Goal: Information Seeking & Learning: Check status

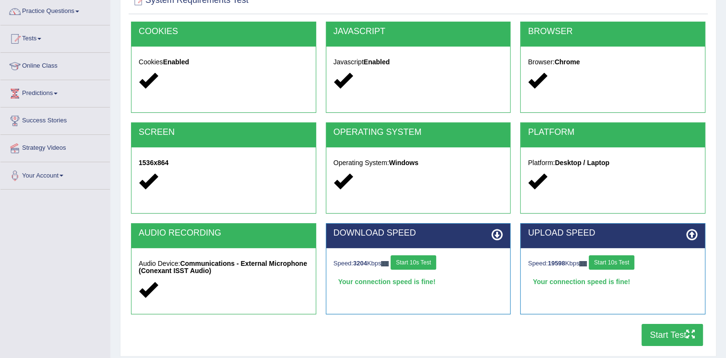
click at [656, 333] on button "Start Test" at bounding box center [672, 335] width 61 height 22
click at [44, 35] on link "Tests" at bounding box center [54, 37] width 109 height 24
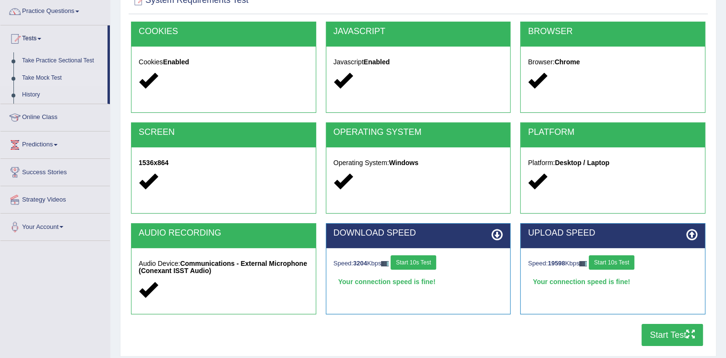
click at [46, 78] on link "Take Mock Test" at bounding box center [63, 78] width 90 height 17
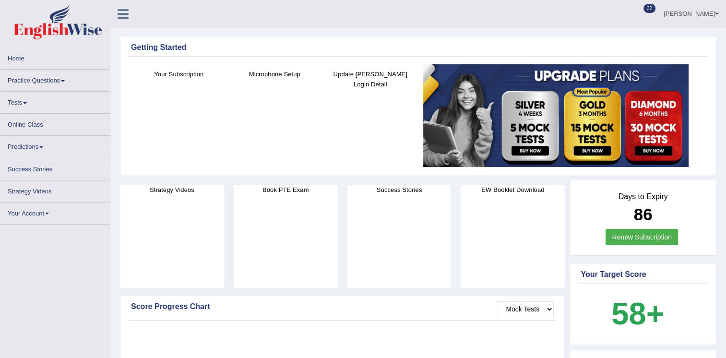
click at [15, 106] on link "Tests" at bounding box center [54, 101] width 109 height 19
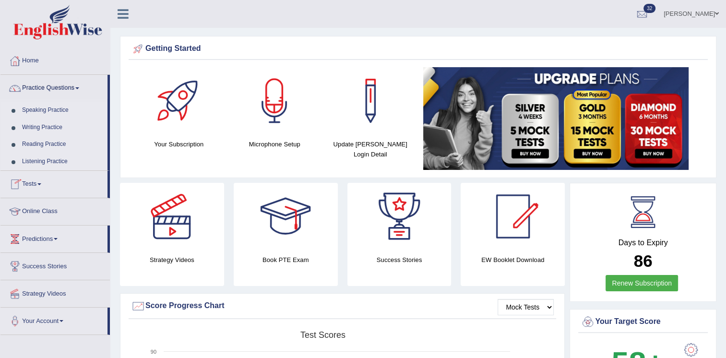
click at [37, 183] on link "Tests" at bounding box center [53, 183] width 107 height 24
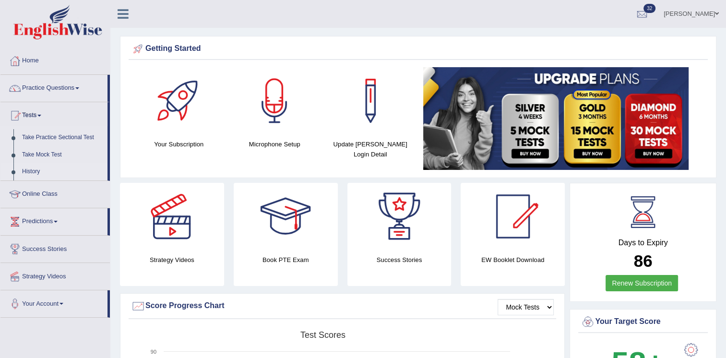
click at [29, 171] on link "History" at bounding box center [63, 171] width 90 height 17
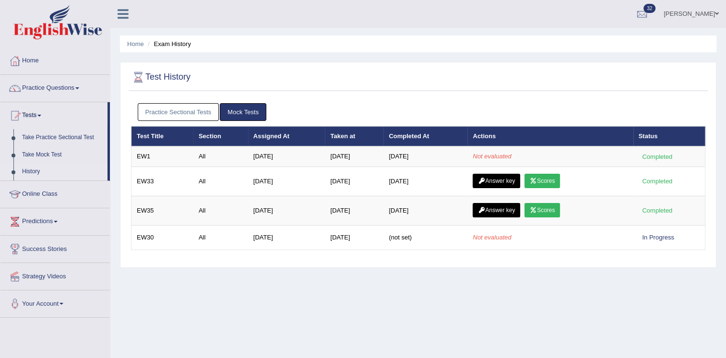
click at [249, 108] on link "Mock Tests" at bounding box center [243, 112] width 47 height 18
click at [247, 112] on link "Mock Tests" at bounding box center [243, 112] width 47 height 18
click at [173, 112] on link "Practice Sectional Tests" at bounding box center [179, 112] width 82 height 18
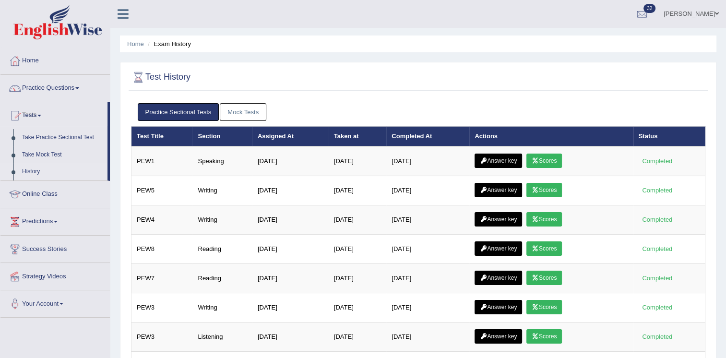
click at [250, 112] on link "Mock Tests" at bounding box center [243, 112] width 47 height 18
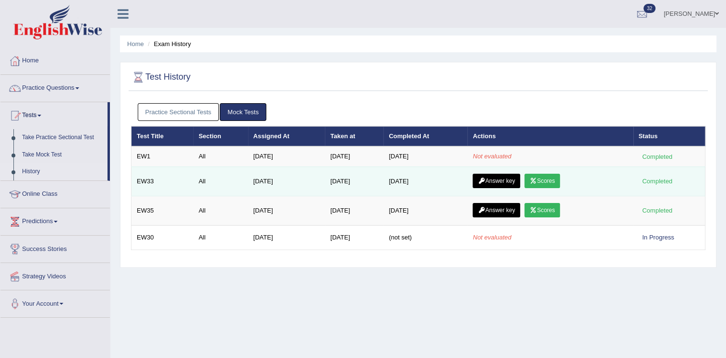
click at [513, 179] on link "Answer key" at bounding box center [497, 181] width 48 height 14
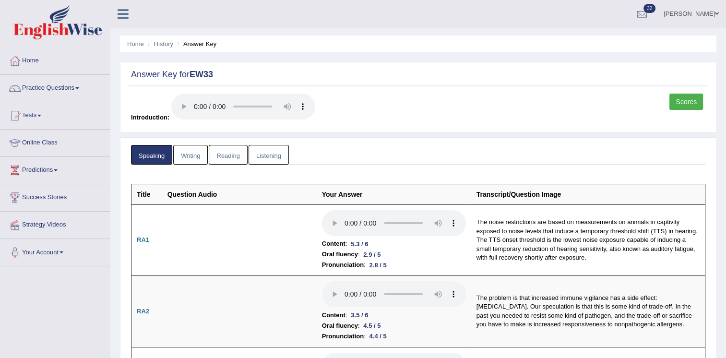
click at [680, 105] on link "Scores" at bounding box center [687, 102] width 34 height 16
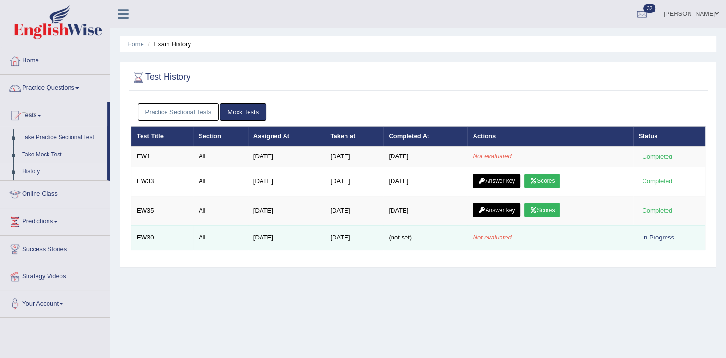
click at [377, 241] on td "[DATE]" at bounding box center [354, 237] width 59 height 24
click at [662, 234] on div "In Progress" at bounding box center [658, 237] width 39 height 10
click at [256, 238] on td "[DATE]" at bounding box center [286, 237] width 77 height 24
click at [149, 236] on td "EW30" at bounding box center [163, 237] width 62 height 24
click at [259, 238] on td "Nov 8, 2024" at bounding box center [286, 237] width 77 height 24
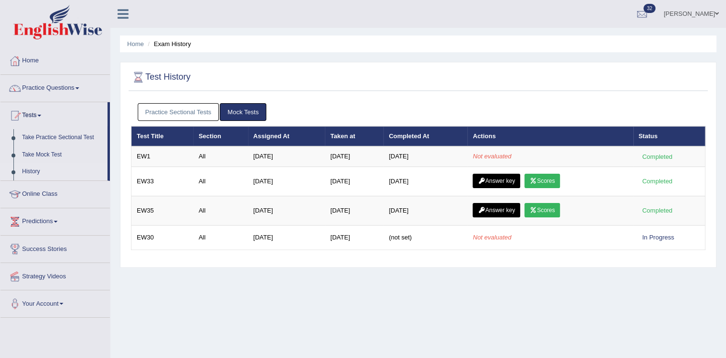
click at [37, 59] on link "Home" at bounding box center [54, 60] width 109 height 24
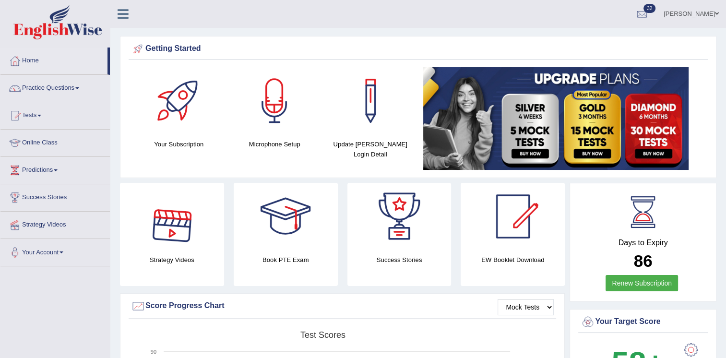
click at [115, 226] on div "Strategy Videos" at bounding box center [172, 234] width 114 height 103
click at [31, 116] on link "Tests" at bounding box center [54, 114] width 109 height 24
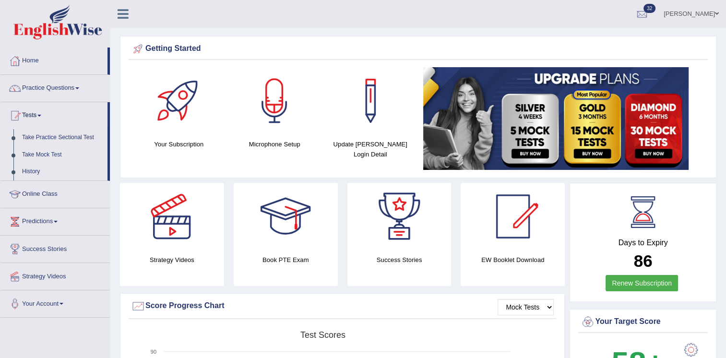
click at [42, 155] on link "Take Mock Test" at bounding box center [63, 154] width 90 height 17
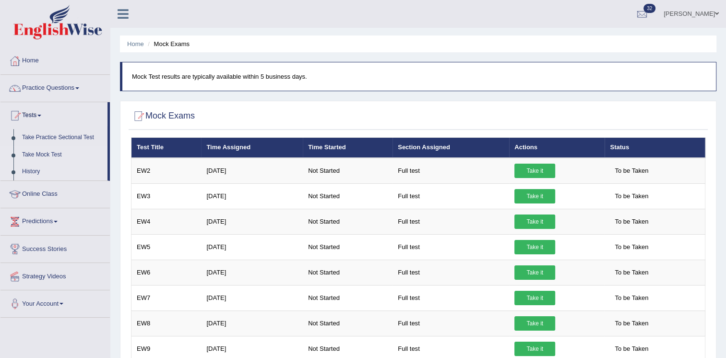
click at [31, 170] on link "History" at bounding box center [63, 171] width 90 height 17
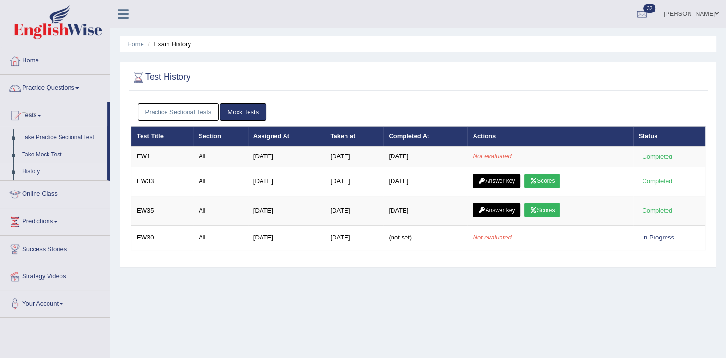
click at [244, 280] on div "Home Exam History Test History Practice Sectional Tests Mock Tests Test Title S…" at bounding box center [418, 240] width 616 height 480
click at [48, 155] on link "Take Mock Test" at bounding box center [63, 154] width 90 height 17
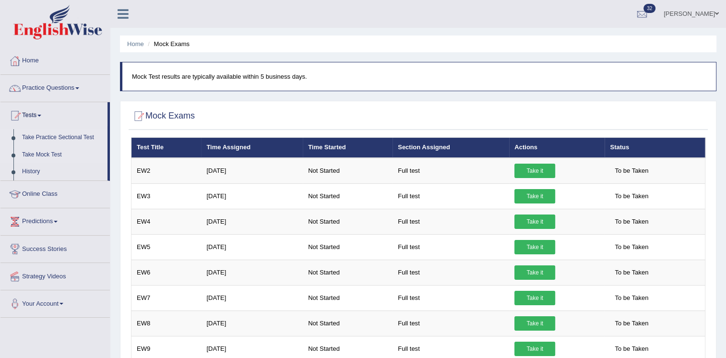
click at [80, 142] on link "Take Practice Sectional Test" at bounding box center [63, 137] width 90 height 17
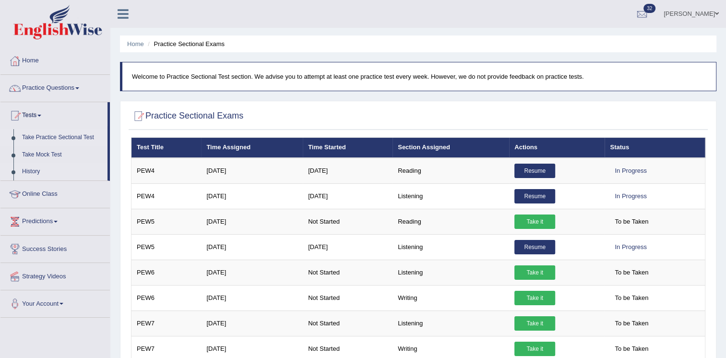
click at [40, 173] on link "History" at bounding box center [63, 171] width 90 height 17
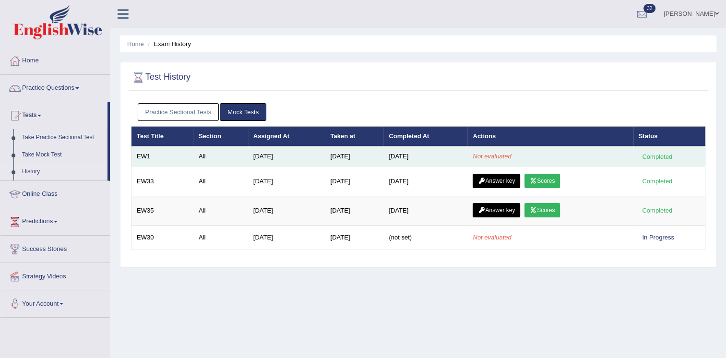
click at [180, 153] on td "EW1" at bounding box center [163, 156] width 62 height 20
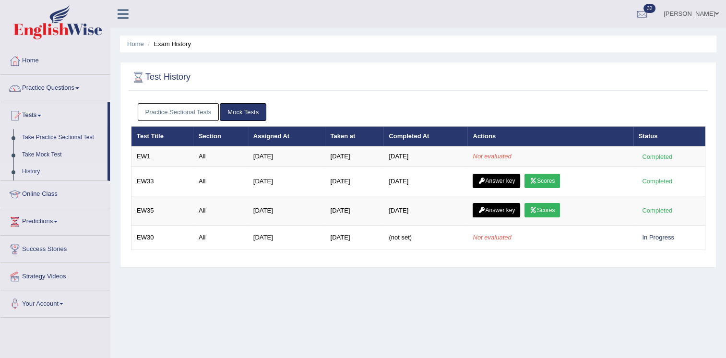
click at [196, 267] on div "Home Exam History Test History Practice Sectional Tests Mock Tests Test Title S…" at bounding box center [418, 240] width 616 height 480
click at [177, 111] on link "Practice Sectional Tests" at bounding box center [179, 112] width 82 height 18
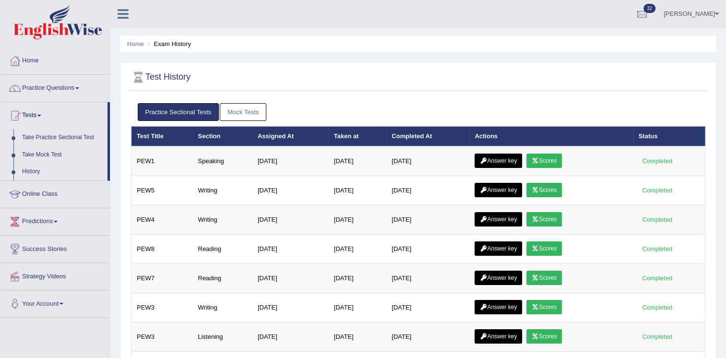
click at [230, 114] on link "Mock Tests" at bounding box center [243, 112] width 47 height 18
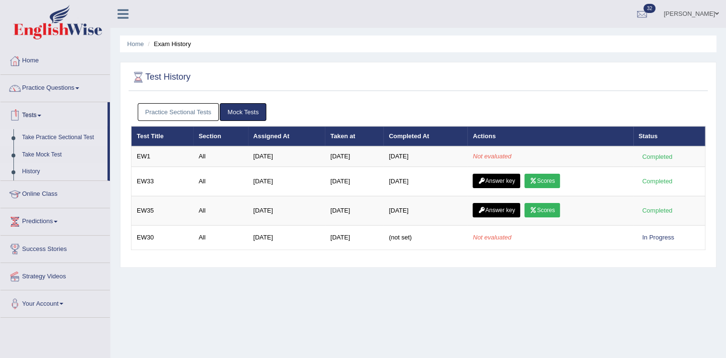
click at [79, 136] on link "Take Practice Sectional Test" at bounding box center [63, 137] width 90 height 17
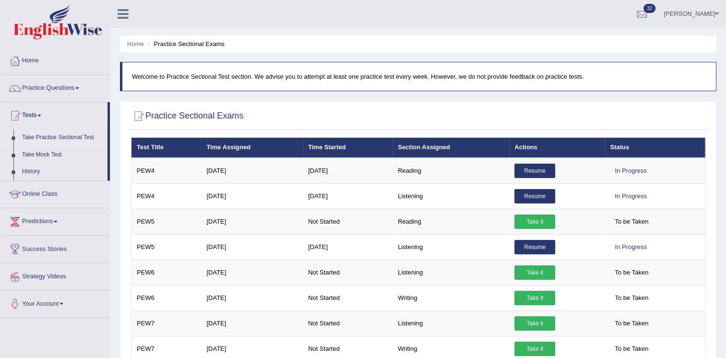
click at [342, 115] on div at bounding box center [418, 117] width 575 height 20
click at [36, 169] on link "History" at bounding box center [63, 171] width 90 height 17
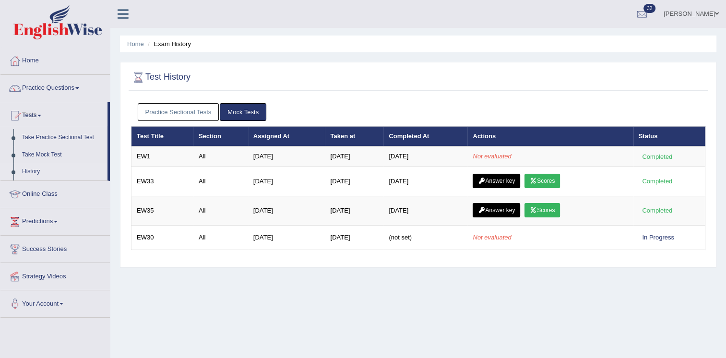
click at [150, 106] on link "Practice Sectional Tests" at bounding box center [179, 112] width 82 height 18
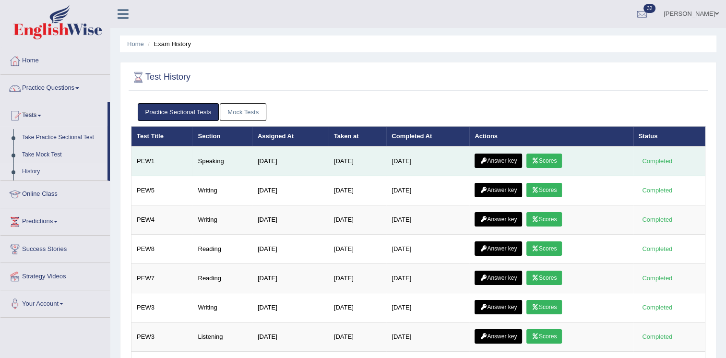
click at [554, 162] on link "Scores" at bounding box center [545, 161] width 36 height 14
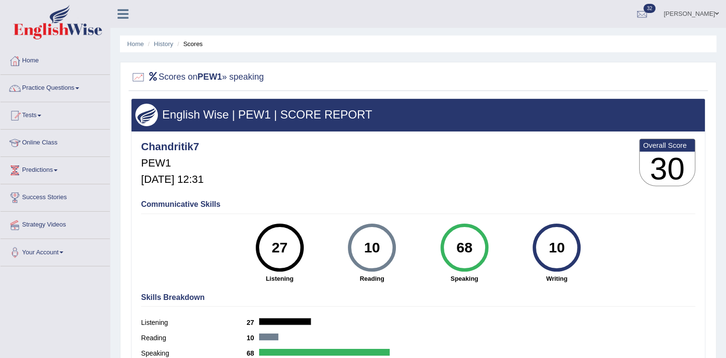
click at [159, 51] on ul "Home History Scores" at bounding box center [418, 44] width 597 height 17
click at [163, 48] on li "History" at bounding box center [159, 43] width 28 height 9
click at [173, 37] on ul "Home History Scores" at bounding box center [418, 44] width 597 height 17
click at [164, 44] on link "History" at bounding box center [163, 43] width 19 height 7
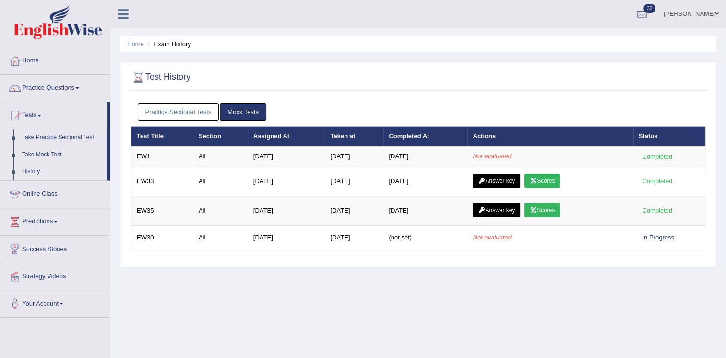
click at [168, 110] on link "Practice Sectional Tests" at bounding box center [179, 112] width 82 height 18
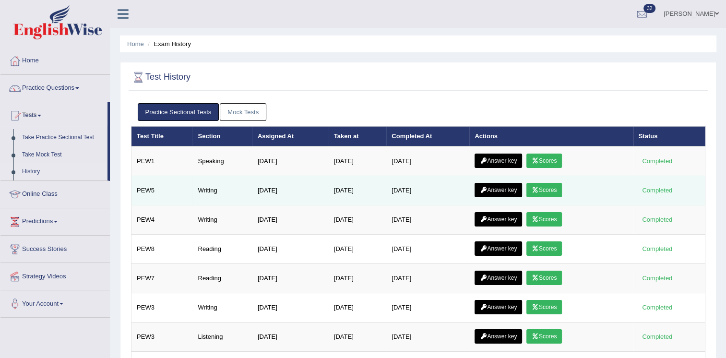
click at [482, 188] on icon at bounding box center [483, 190] width 7 height 6
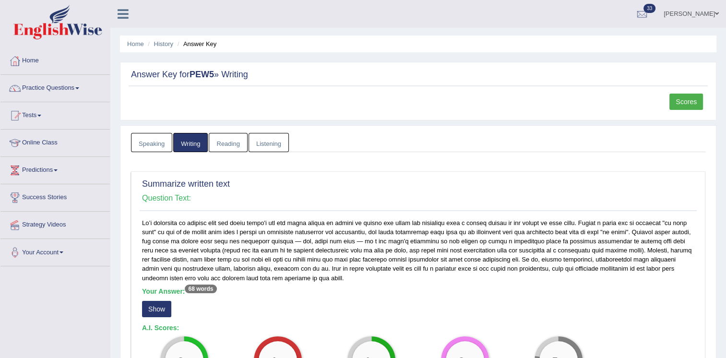
click at [497, 174] on div "Summarize written text Question Text: Your Answer: 68 words Show A.I. Scores: 3…" at bounding box center [418, 288] width 575 height 235
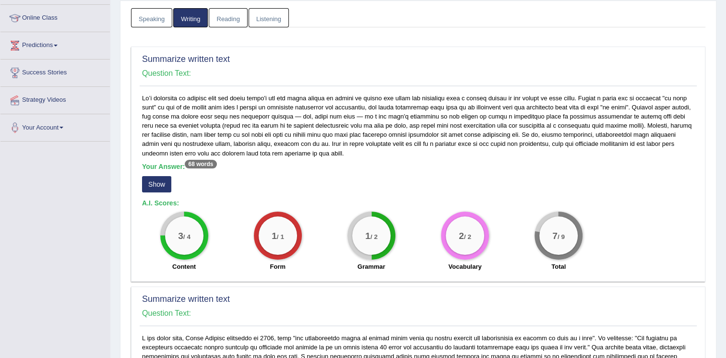
scroll to position [115, 0]
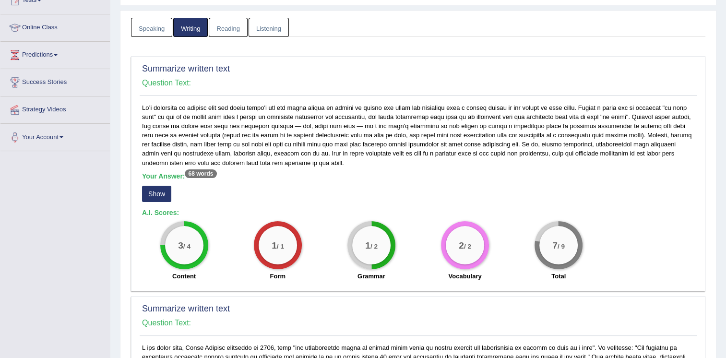
click at [238, 31] on link "Reading" at bounding box center [228, 28] width 38 height 20
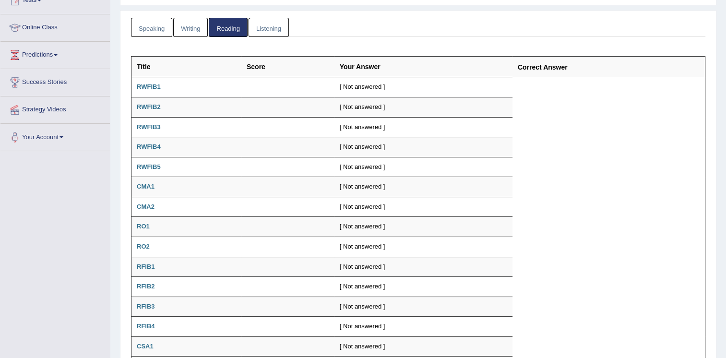
click at [156, 30] on link "Speaking" at bounding box center [151, 28] width 41 height 20
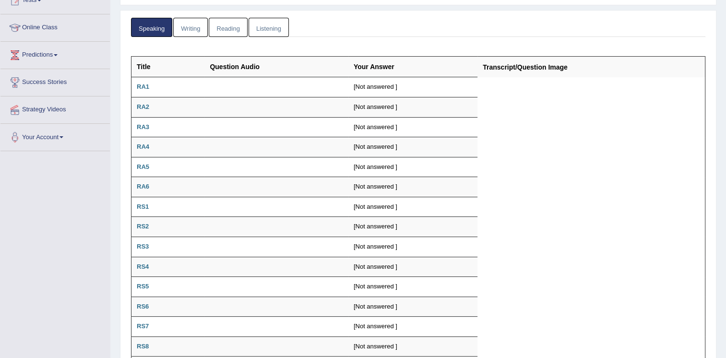
click at [255, 28] on link "Listening" at bounding box center [269, 28] width 40 height 20
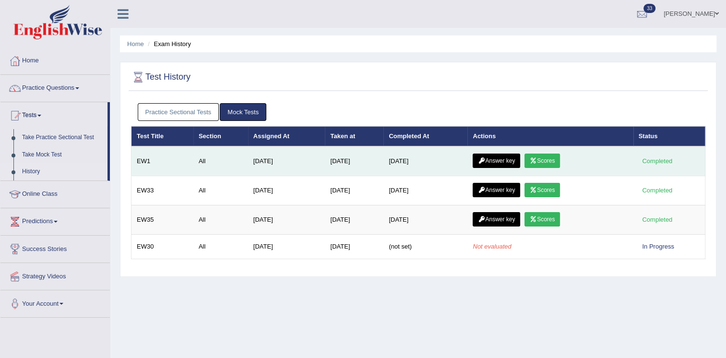
click at [499, 162] on link "Answer key" at bounding box center [497, 161] width 48 height 14
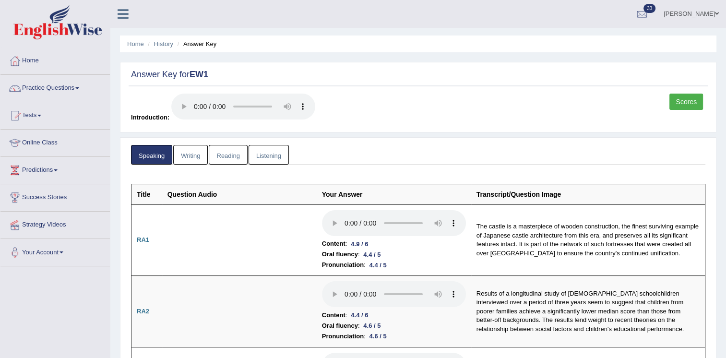
click at [686, 102] on link "Scores" at bounding box center [687, 102] width 34 height 16
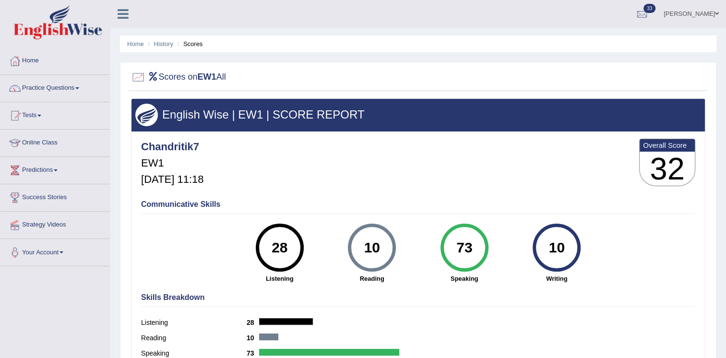
click at [651, 253] on div "Communicative Skills 28 Listening 10 Reading 73 Speaking 10 Writing" at bounding box center [418, 240] width 559 height 91
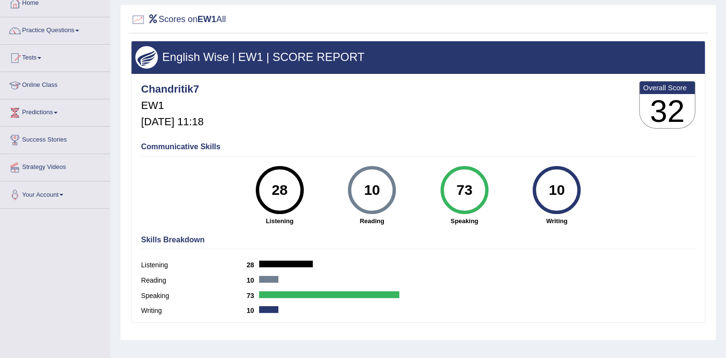
click at [651, 253] on div "Skills Breakdown Listening 28 Reading 10 Speaking 73 Writing 10" at bounding box center [418, 277] width 559 height 92
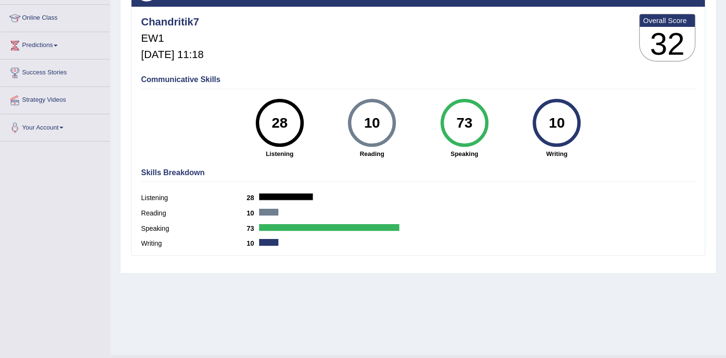
scroll to position [146, 0]
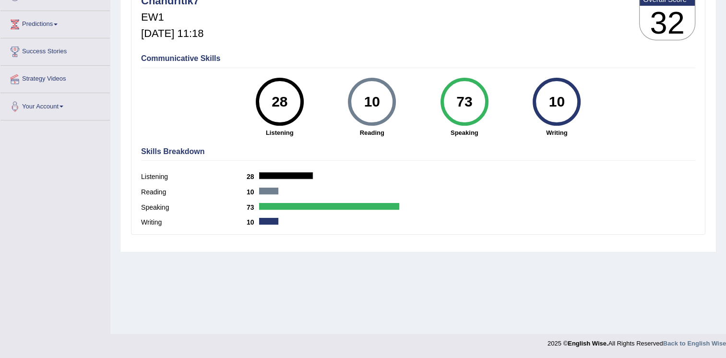
click at [651, 253] on div "Home History Scores Scores on EW1 All English Wise | EW1 | SCORE REPORT Chandri…" at bounding box center [418, 94] width 616 height 480
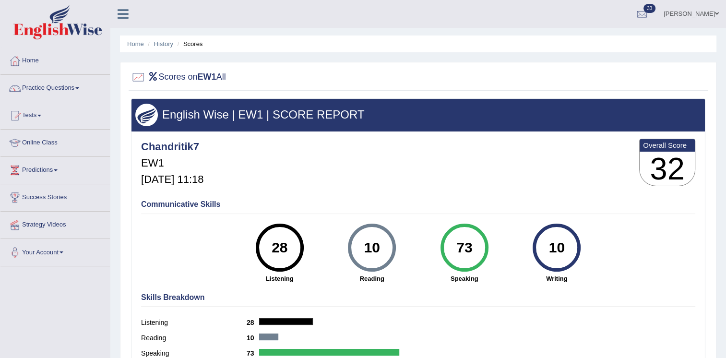
scroll to position [0, 0]
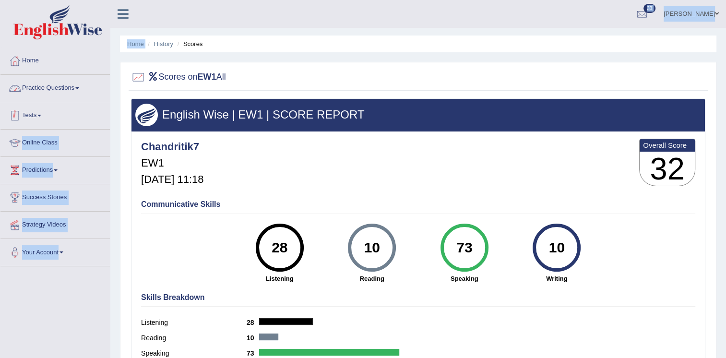
drag, startPoint x: 150, startPoint y: 45, endPoint x: 56, endPoint y: 126, distance: 124.2
click at [56, 126] on div "Toggle navigation Home Practice Questions Speaking Practice Read Aloud Repeat S…" at bounding box center [363, 249] width 726 height 499
drag, startPoint x: 56, startPoint y: 126, endPoint x: 36, endPoint y: 115, distance: 23.0
click at [36, 115] on link "Tests" at bounding box center [54, 114] width 109 height 24
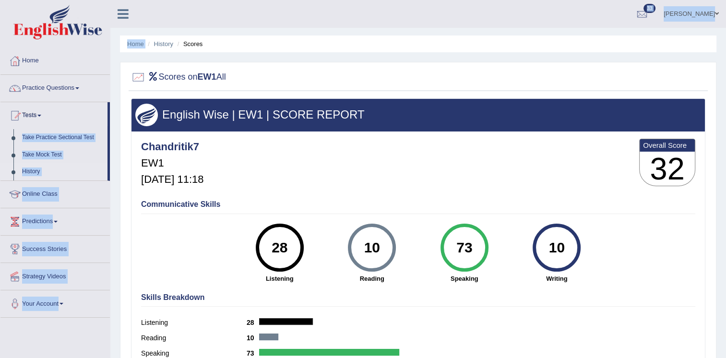
click at [74, 167] on link "History" at bounding box center [63, 171] width 90 height 17
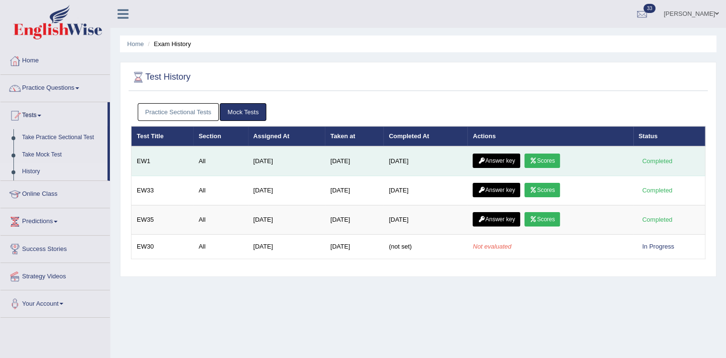
click at [551, 158] on link "Scores" at bounding box center [543, 161] width 36 height 14
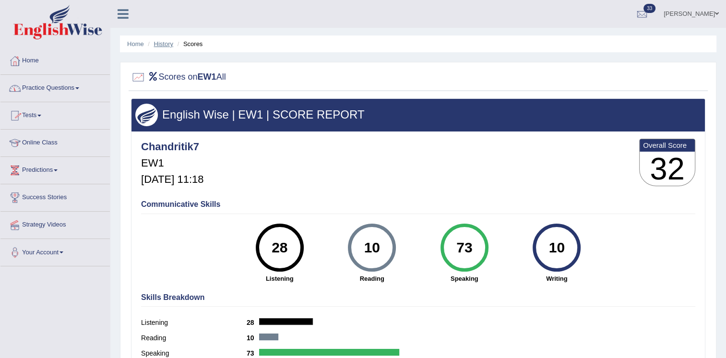
click at [165, 47] on link "History" at bounding box center [163, 43] width 19 height 7
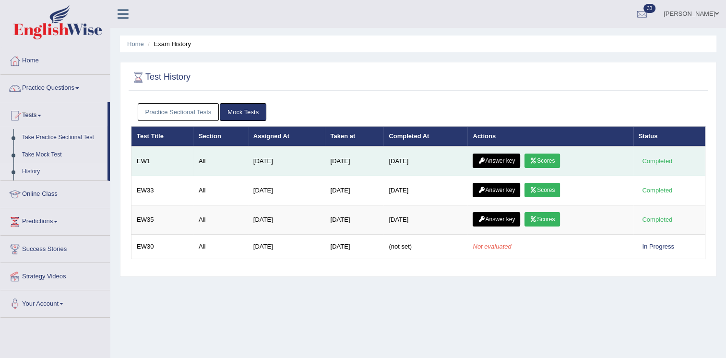
click at [487, 156] on link "Answer key" at bounding box center [497, 161] width 48 height 14
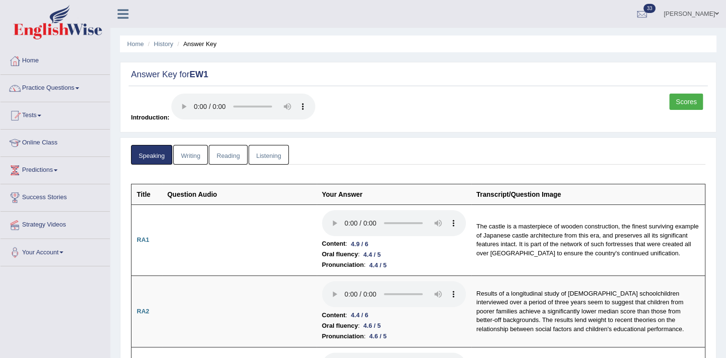
click at [693, 97] on link "Scores" at bounding box center [687, 102] width 34 height 16
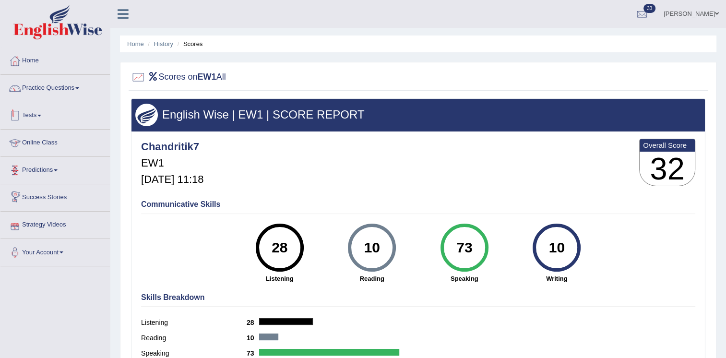
click at [41, 115] on span at bounding box center [39, 116] width 4 height 2
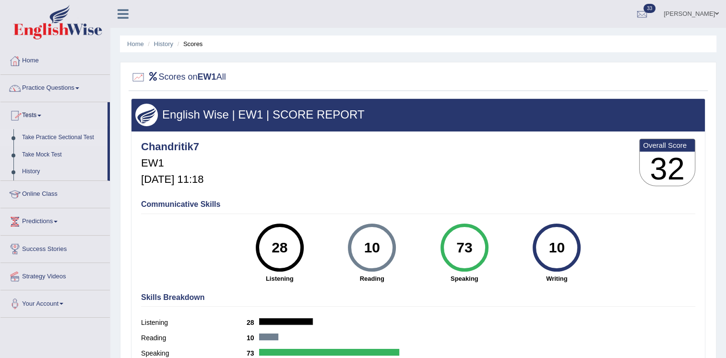
click at [39, 137] on link "Take Practice Sectional Test" at bounding box center [63, 137] width 90 height 17
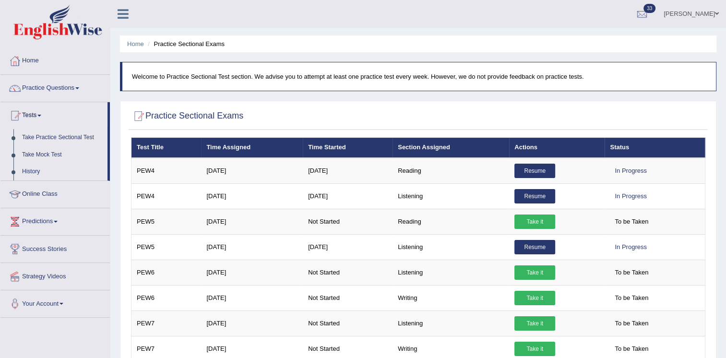
click at [518, 119] on div at bounding box center [418, 117] width 575 height 20
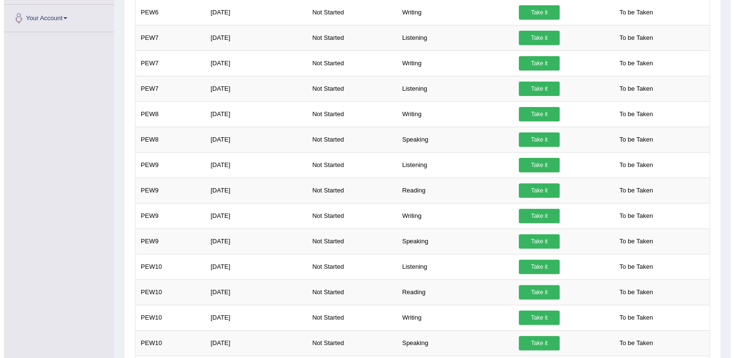
scroll to position [288, 0]
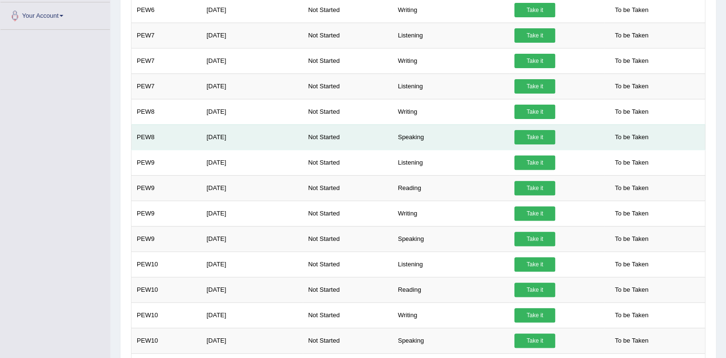
click at [525, 135] on link "Take it" at bounding box center [535, 137] width 41 height 14
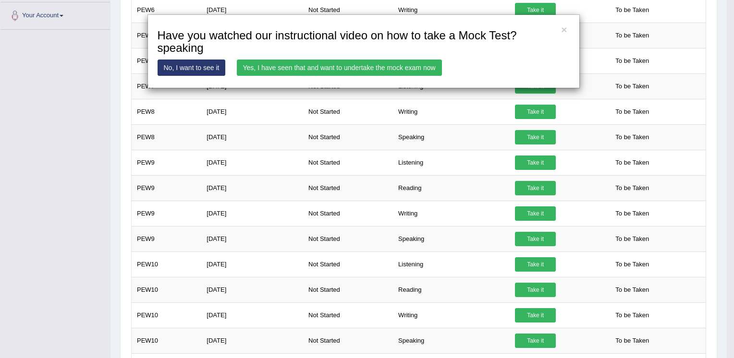
click at [373, 63] on link "Yes, I have seen that and want to undertake the mock exam now" at bounding box center [339, 68] width 205 height 16
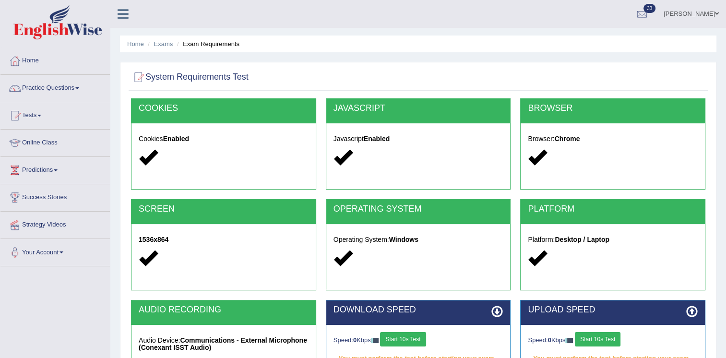
click at [449, 65] on div "System Requirements Test COOKIES Cookies Enabled JAVASCRIPT Javascript Enabled …" at bounding box center [418, 248] width 597 height 372
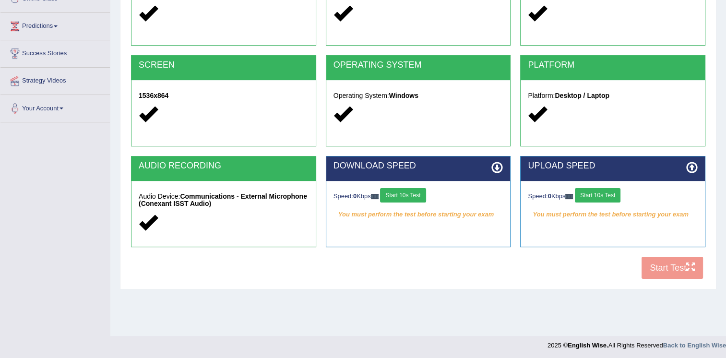
scroll to position [146, 0]
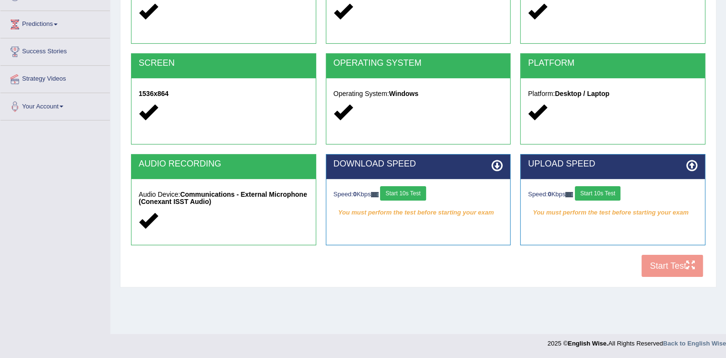
click at [394, 193] on button "Start 10s Test" at bounding box center [403, 193] width 46 height 14
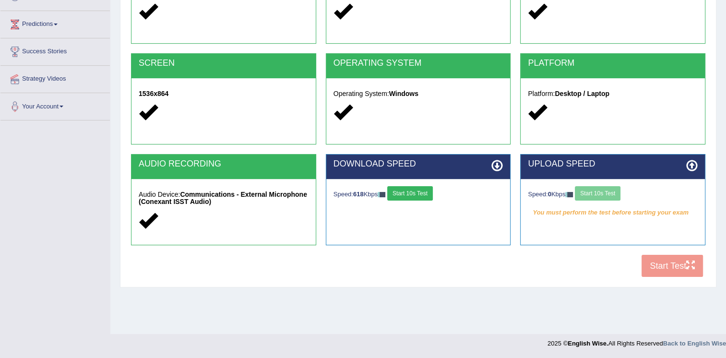
click at [424, 198] on button "Start 10s Test" at bounding box center [410, 193] width 46 height 14
click at [592, 193] on button "Start 10s Test" at bounding box center [598, 193] width 46 height 14
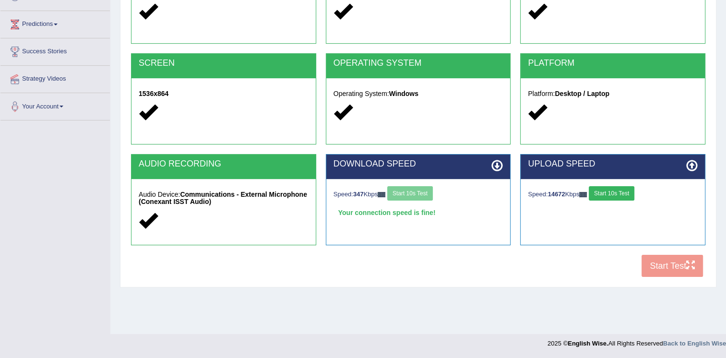
click at [610, 196] on button "Start 10s Test" at bounding box center [612, 193] width 46 height 14
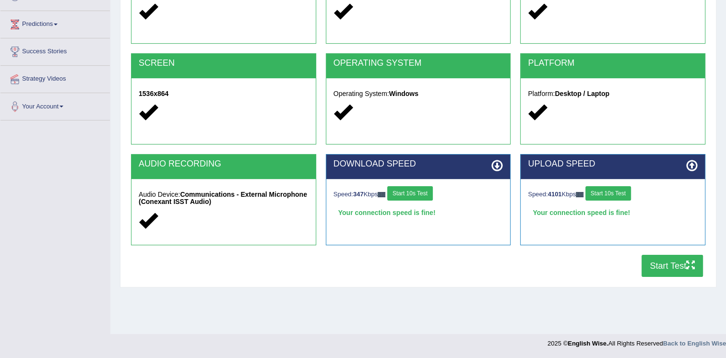
click at [653, 266] on button "Start Test" at bounding box center [672, 266] width 61 height 22
click at [54, 185] on div "Toggle navigation Home Practice Questions Speaking Practice Read Aloud Repeat S…" at bounding box center [363, 103] width 726 height 499
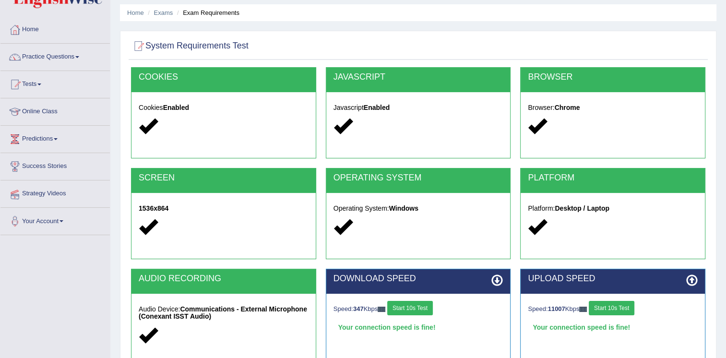
scroll to position [0, 0]
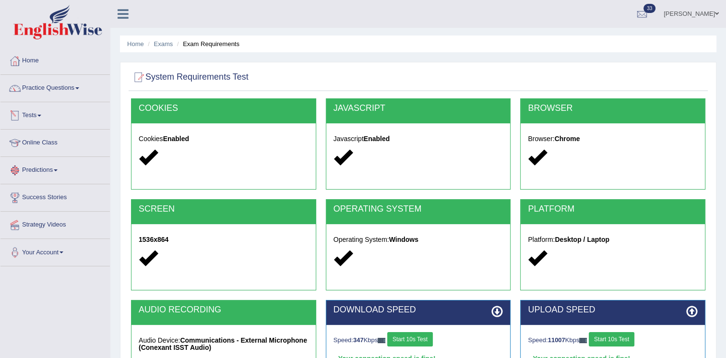
click at [59, 108] on link "Tests" at bounding box center [54, 114] width 109 height 24
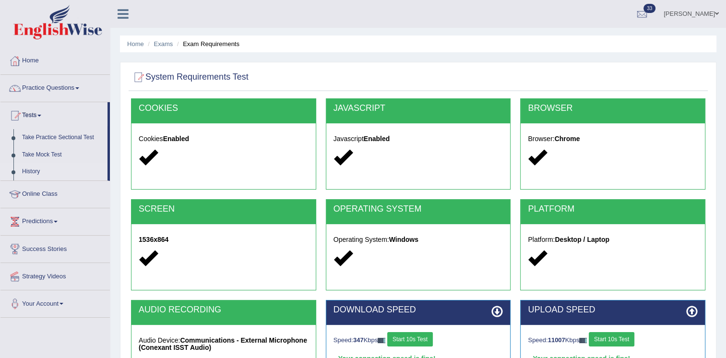
click at [28, 174] on link "History" at bounding box center [63, 171] width 90 height 17
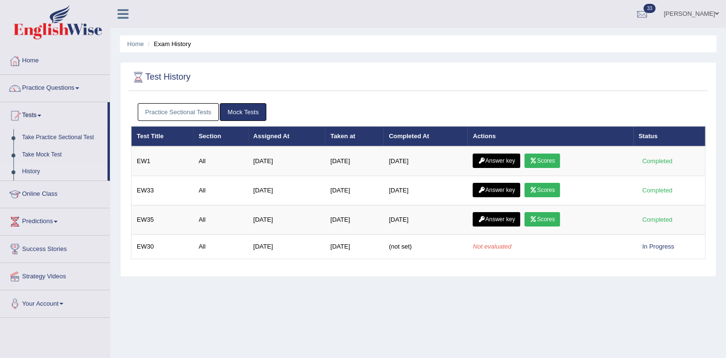
click at [169, 106] on link "Practice Sectional Tests" at bounding box center [179, 112] width 82 height 18
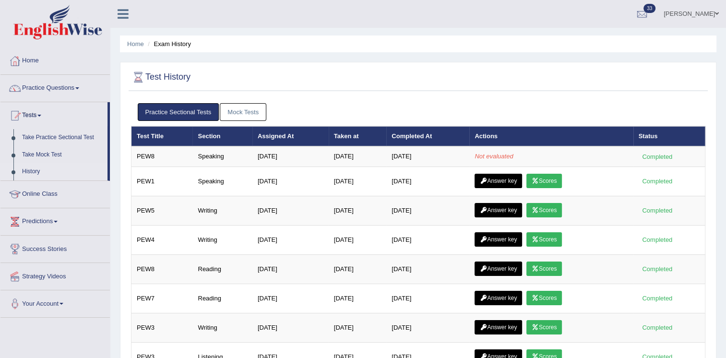
click at [243, 118] on link "Mock Tests" at bounding box center [243, 112] width 47 height 18
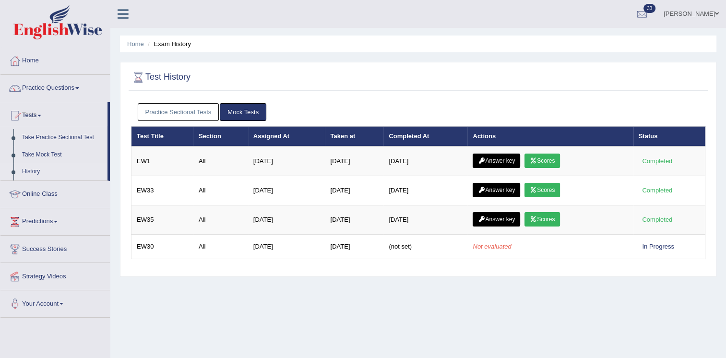
click at [190, 116] on link "Practice Sectional Tests" at bounding box center [179, 112] width 82 height 18
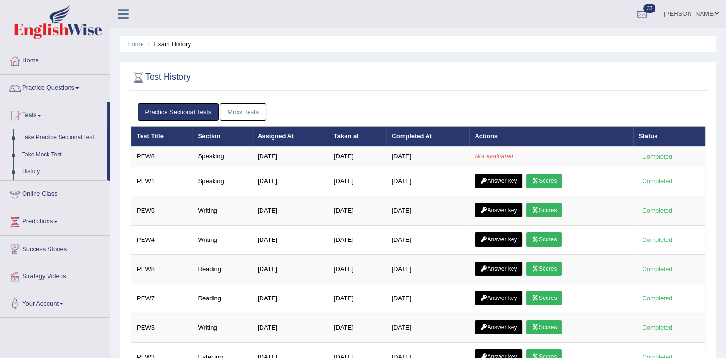
click at [233, 116] on link "Mock Tests" at bounding box center [243, 112] width 47 height 18
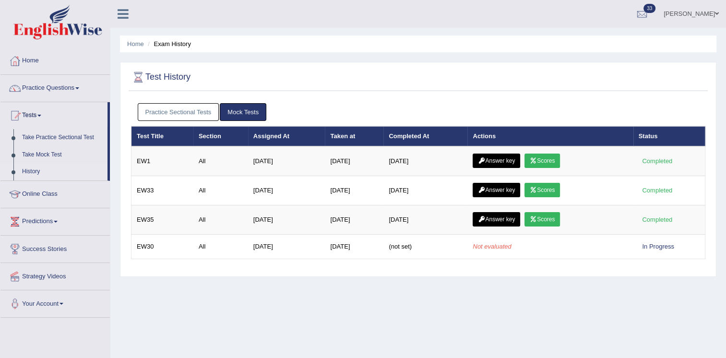
click at [205, 108] on link "Practice Sectional Tests" at bounding box center [179, 112] width 82 height 18
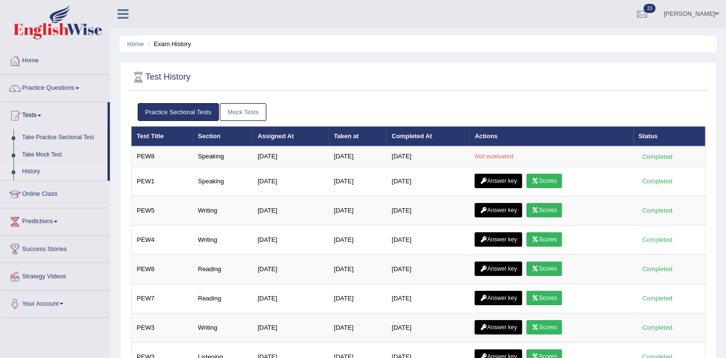
click at [239, 108] on link "Mock Tests" at bounding box center [243, 112] width 47 height 18
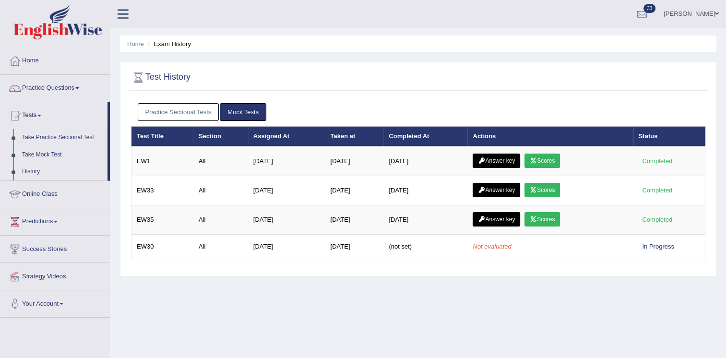
click at [200, 105] on link "Practice Sectional Tests" at bounding box center [179, 112] width 82 height 18
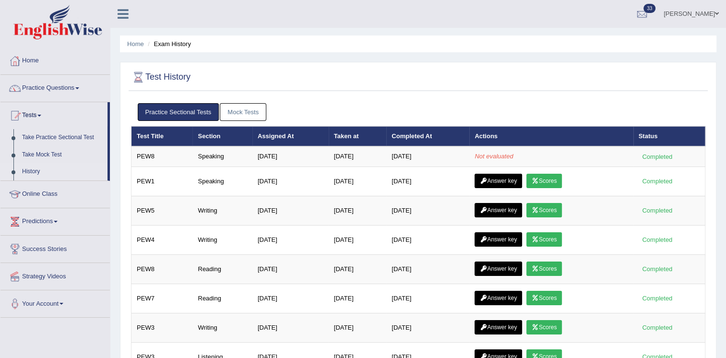
click at [346, 82] on div at bounding box center [418, 78] width 575 height 20
click at [239, 110] on link "Mock Tests" at bounding box center [243, 112] width 47 height 18
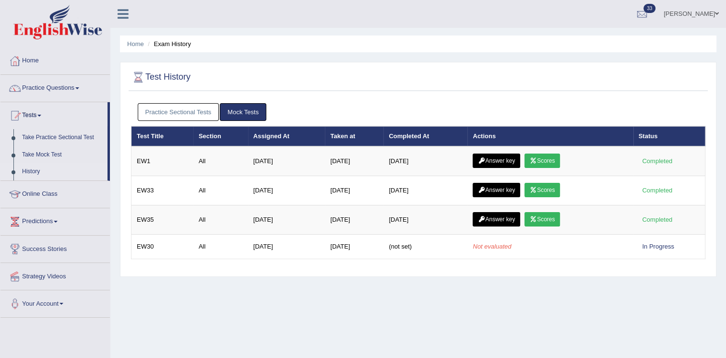
click at [192, 108] on link "Practice Sectional Tests" at bounding box center [179, 112] width 82 height 18
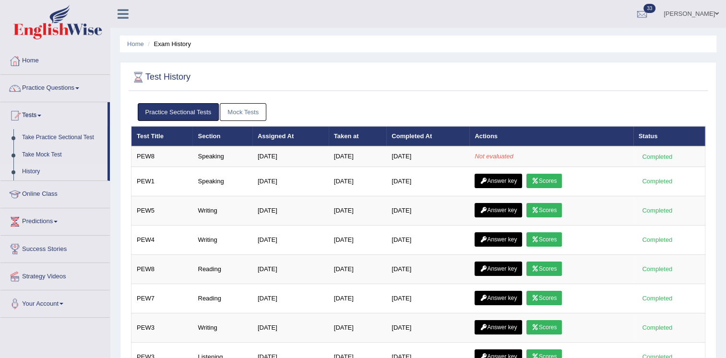
click at [233, 112] on link "Mock Tests" at bounding box center [243, 112] width 47 height 18
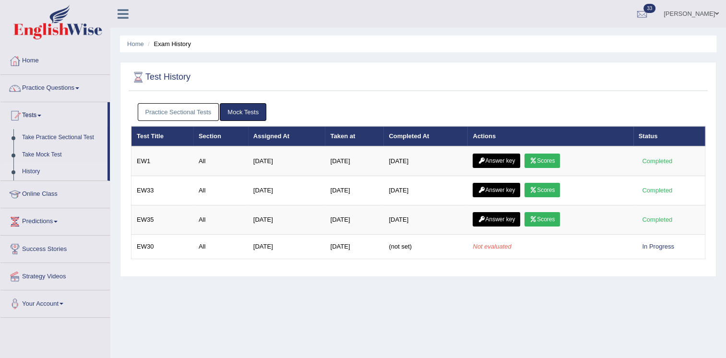
click at [202, 114] on link "Practice Sectional Tests" at bounding box center [179, 112] width 82 height 18
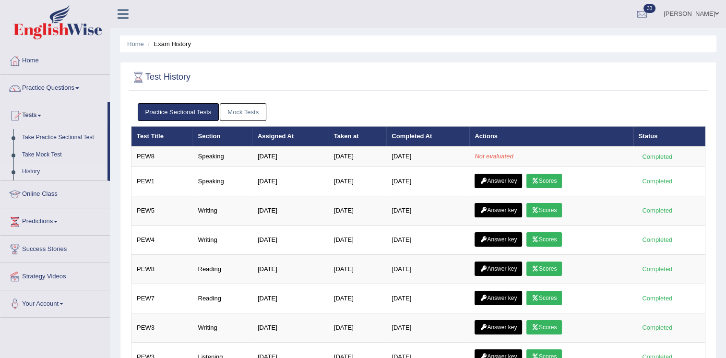
click at [393, 68] on div at bounding box center [418, 78] width 575 height 20
click at [314, 21] on ul "Ritik krishan Toggle navigation Username: chandritik7 Access Type: Online Subsc…" at bounding box center [510, 13] width 431 height 27
click at [236, 110] on link "Mock Tests" at bounding box center [243, 112] width 47 height 18
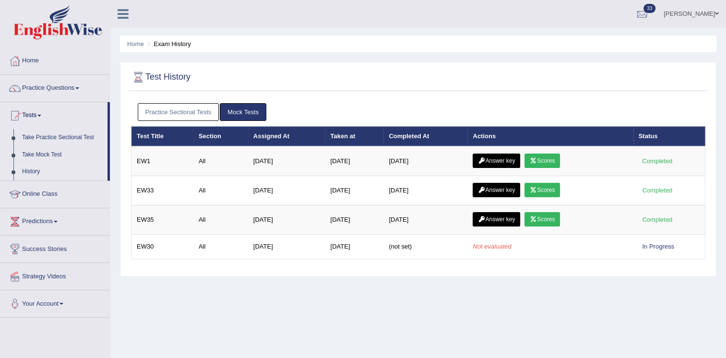
click at [197, 110] on link "Practice Sectional Tests" at bounding box center [179, 112] width 82 height 18
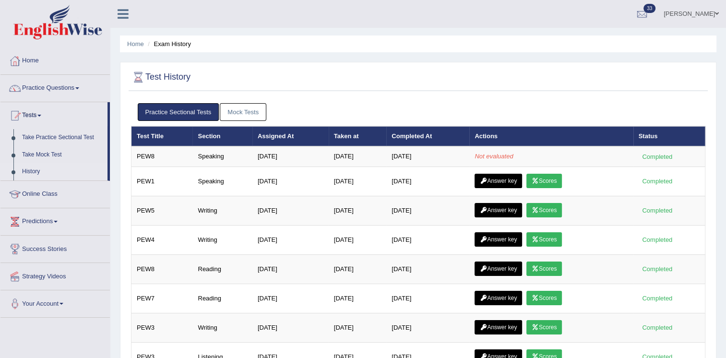
click at [233, 107] on link "Mock Tests" at bounding box center [243, 112] width 47 height 18
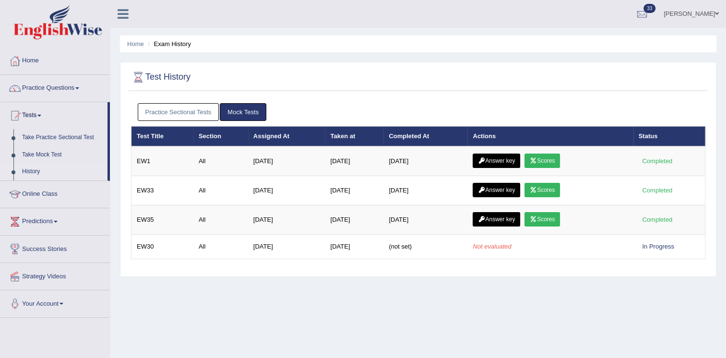
click at [196, 110] on link "Practice Sectional Tests" at bounding box center [179, 112] width 82 height 18
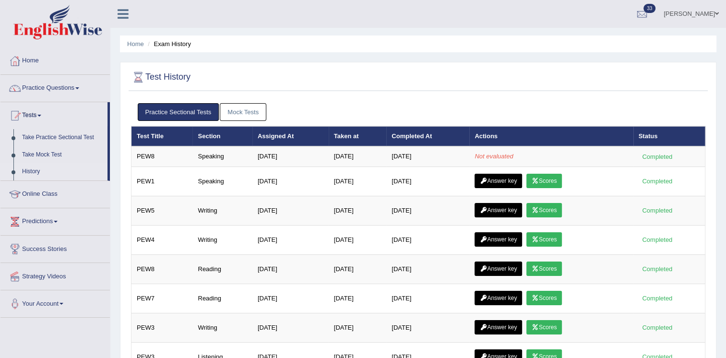
click at [225, 105] on link "Mock Tests" at bounding box center [243, 112] width 47 height 18
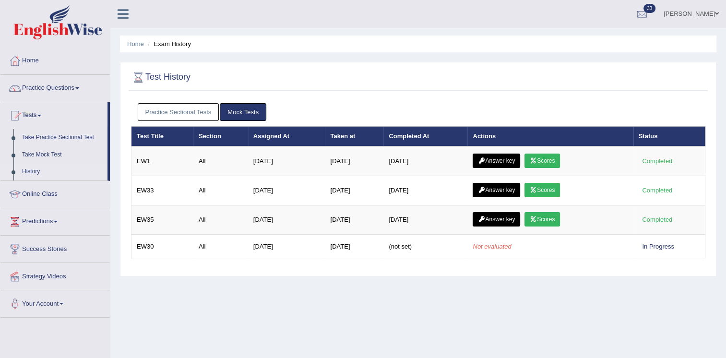
click at [201, 108] on link "Practice Sectional Tests" at bounding box center [179, 112] width 82 height 18
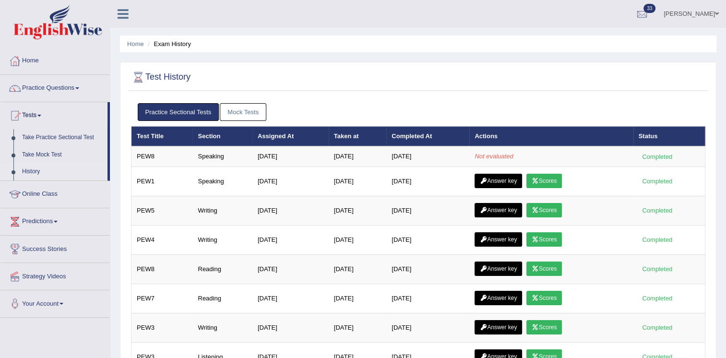
click at [237, 116] on link "Mock Tests" at bounding box center [243, 112] width 47 height 18
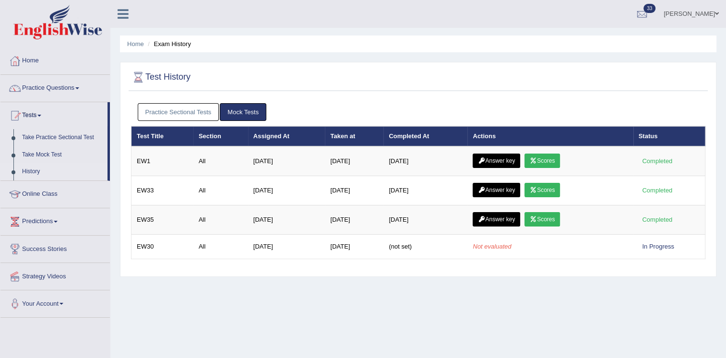
click at [188, 115] on link "Practice Sectional Tests" at bounding box center [179, 112] width 82 height 18
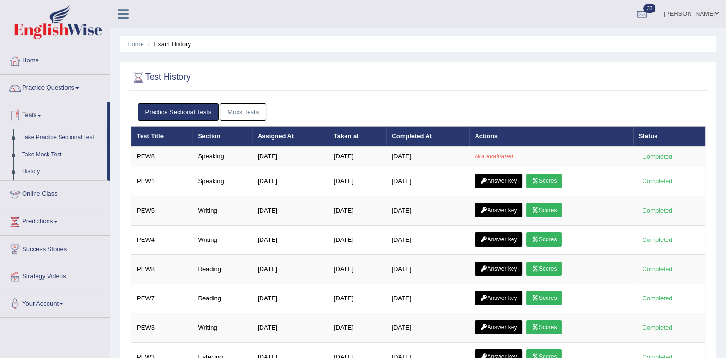
click at [48, 155] on link "Take Mock Test" at bounding box center [63, 154] width 90 height 17
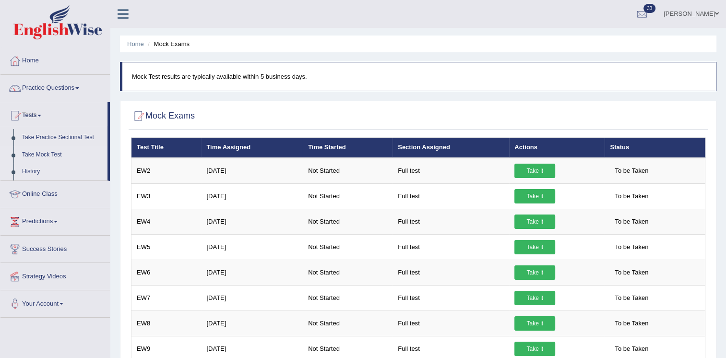
click at [23, 170] on link "History" at bounding box center [63, 171] width 90 height 17
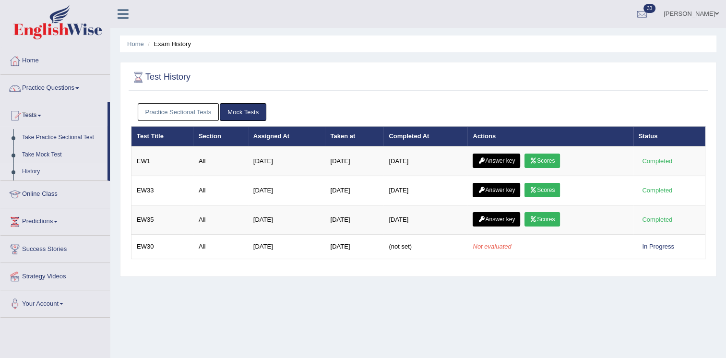
click at [184, 112] on link "Practice Sectional Tests" at bounding box center [179, 112] width 82 height 18
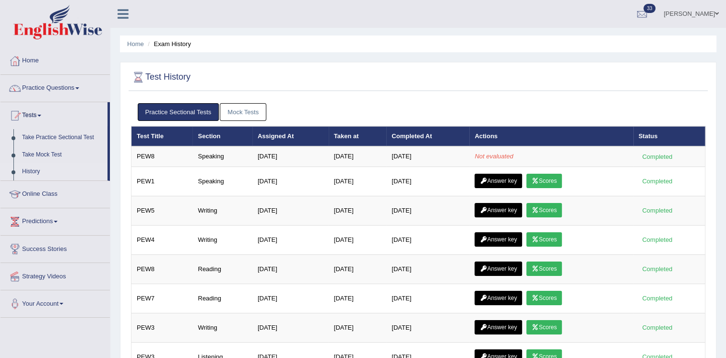
click at [230, 107] on link "Mock Tests" at bounding box center [243, 112] width 47 height 18
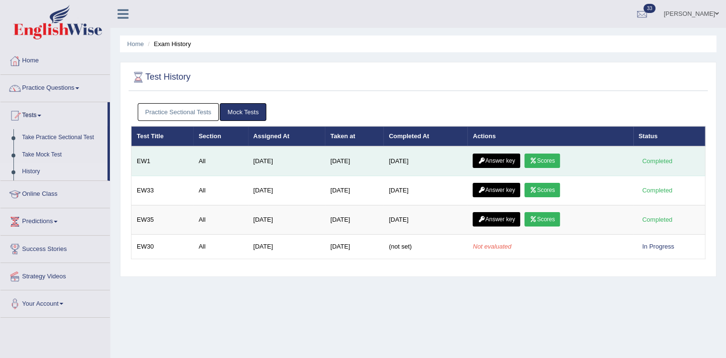
click at [544, 158] on link "Scores" at bounding box center [543, 161] width 36 height 14
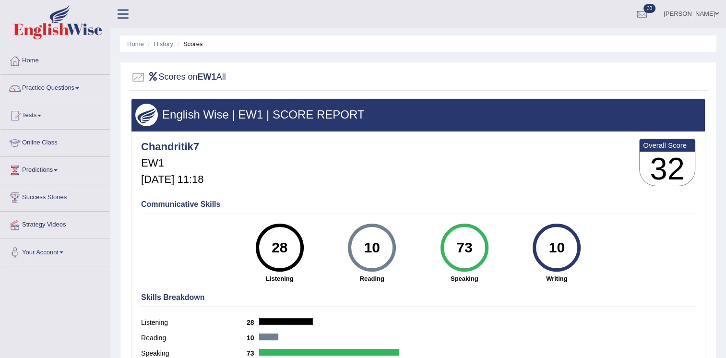
click at [515, 151] on div "Chandritik7 EW1 Oct 5, 2025, 11:18 Overall Score 32" at bounding box center [418, 164] width 559 height 57
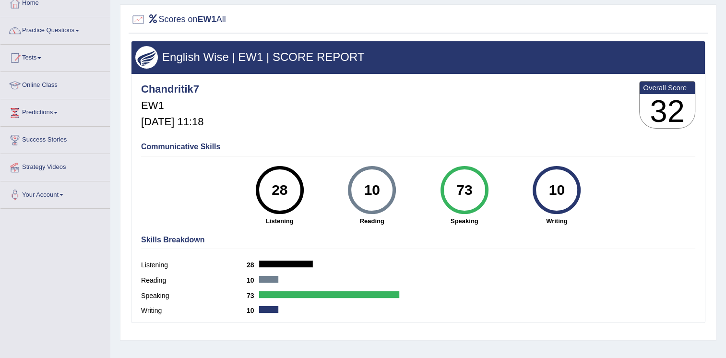
scroll to position [77, 0]
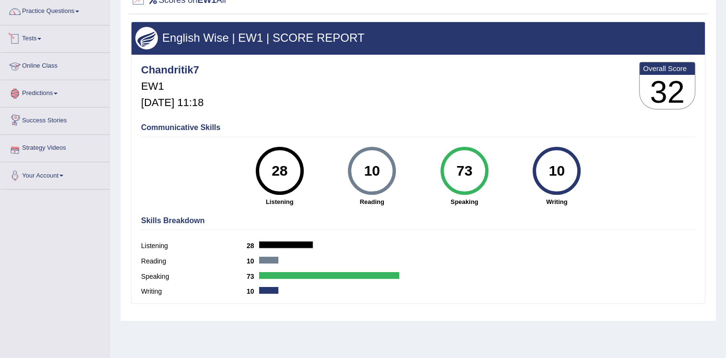
click at [45, 47] on link "Tests" at bounding box center [54, 37] width 109 height 24
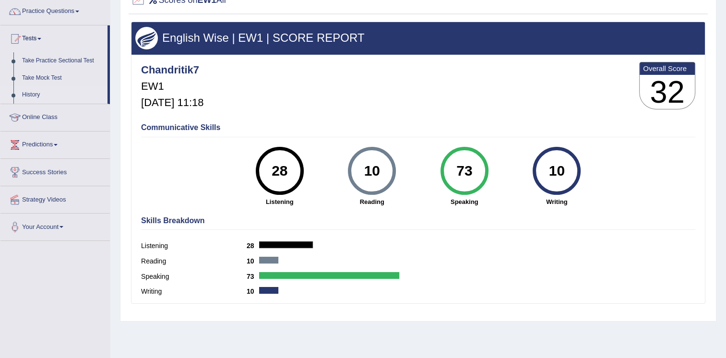
click at [25, 89] on link "History" at bounding box center [63, 94] width 90 height 17
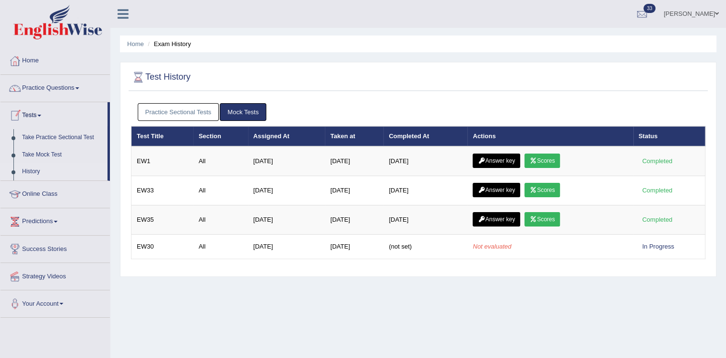
click at [165, 116] on link "Practice Sectional Tests" at bounding box center [179, 112] width 82 height 18
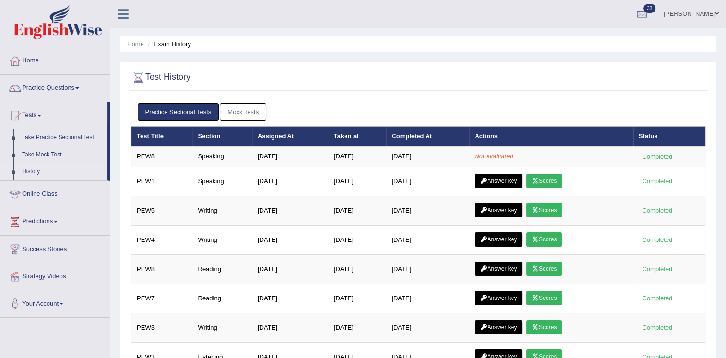
click at [236, 114] on link "Mock Tests" at bounding box center [243, 112] width 47 height 18
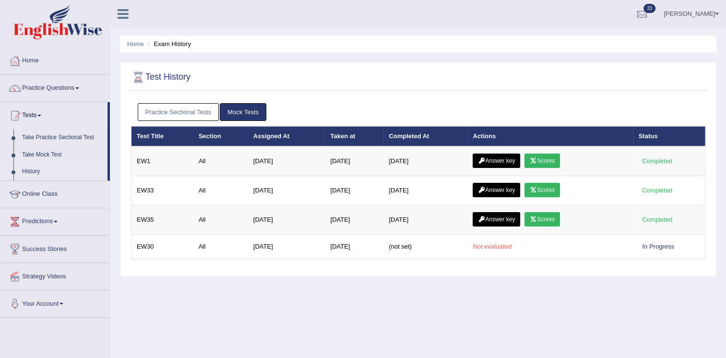
click at [185, 109] on link "Practice Sectional Tests" at bounding box center [179, 112] width 82 height 18
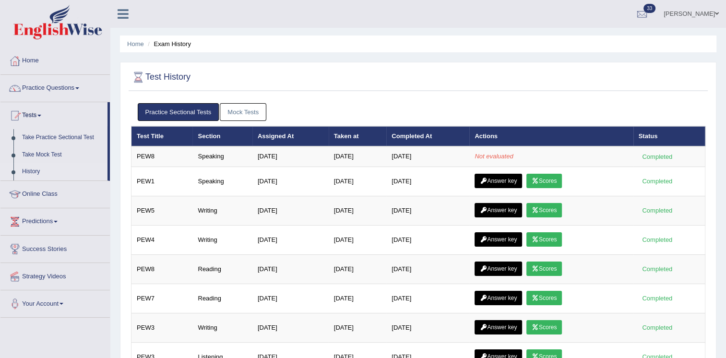
click at [309, 75] on div at bounding box center [418, 78] width 575 height 20
click at [249, 115] on link "Mock Tests" at bounding box center [243, 112] width 47 height 18
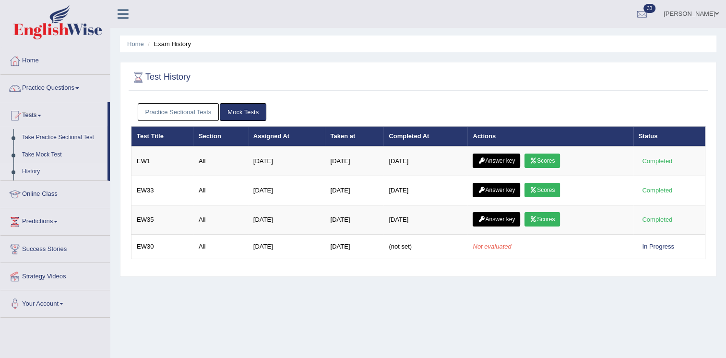
click at [190, 106] on link "Practice Sectional Tests" at bounding box center [179, 112] width 82 height 18
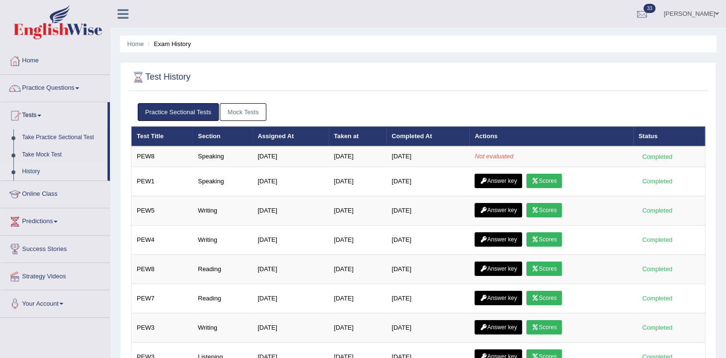
click at [228, 116] on link "Mock Tests" at bounding box center [243, 112] width 47 height 18
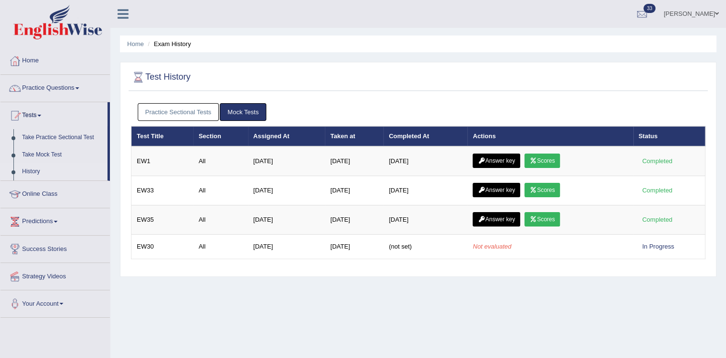
click at [204, 111] on link "Practice Sectional Tests" at bounding box center [179, 112] width 82 height 18
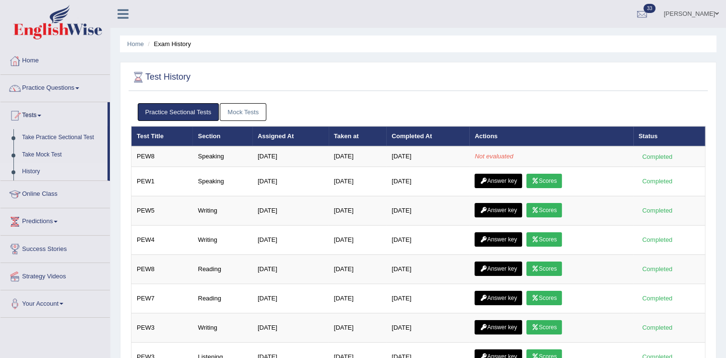
click at [232, 111] on link "Mock Tests" at bounding box center [243, 112] width 47 height 18
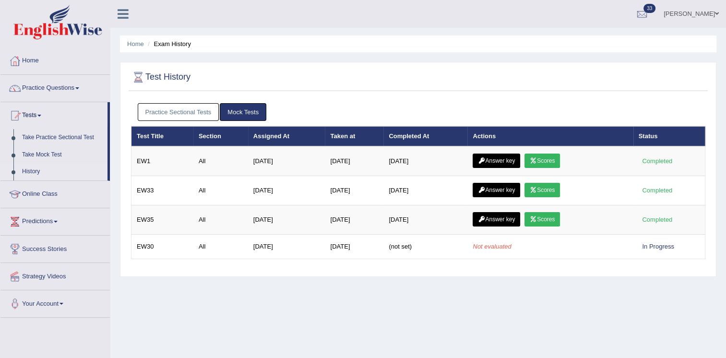
click at [186, 106] on link "Practice Sectional Tests" at bounding box center [179, 112] width 82 height 18
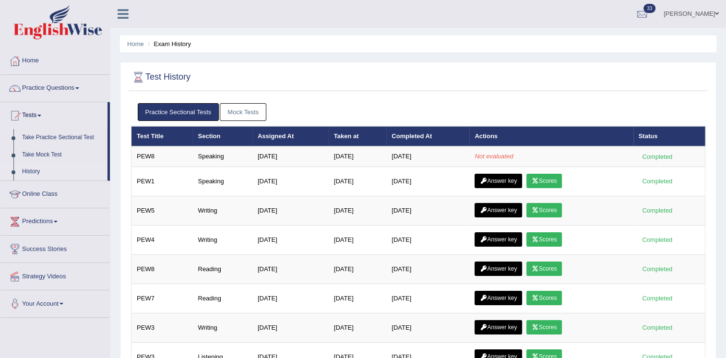
click at [309, 68] on div at bounding box center [418, 78] width 575 height 20
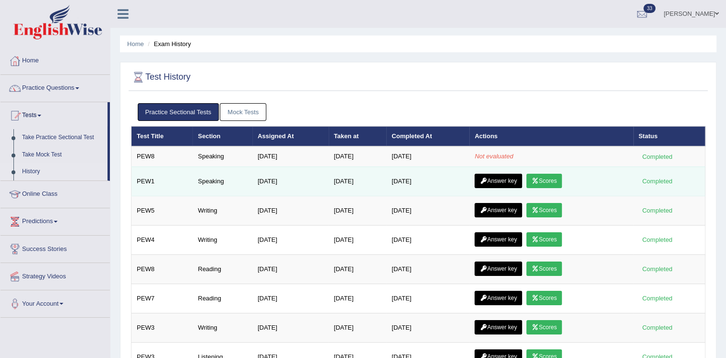
click at [487, 178] on icon at bounding box center [483, 181] width 7 height 6
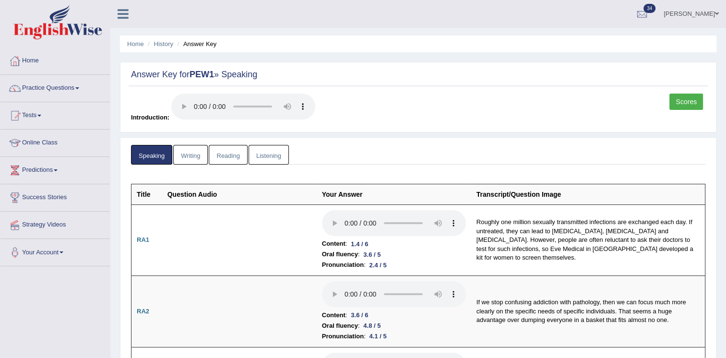
click at [685, 102] on link "Scores" at bounding box center [687, 102] width 34 height 16
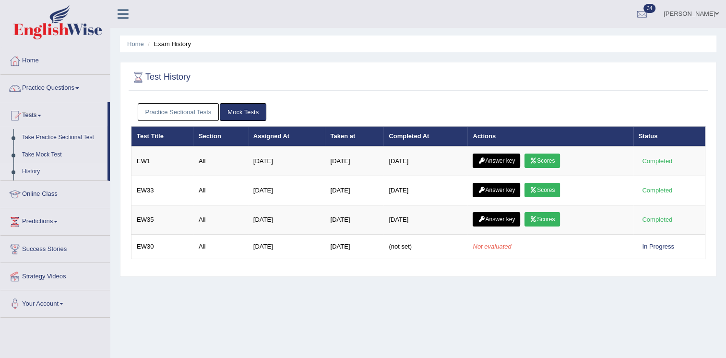
click at [187, 116] on link "Practice Sectional Tests" at bounding box center [179, 112] width 82 height 18
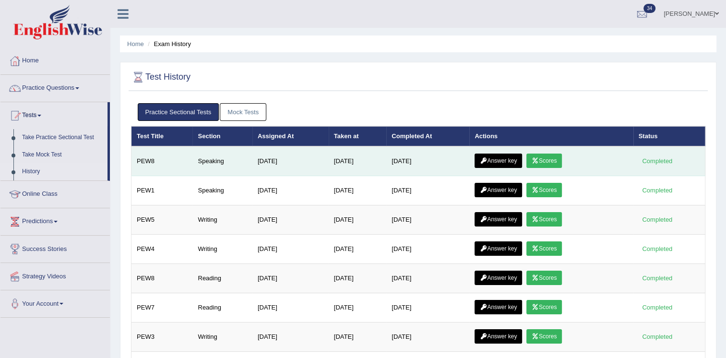
click at [542, 158] on link "Scores" at bounding box center [545, 161] width 36 height 14
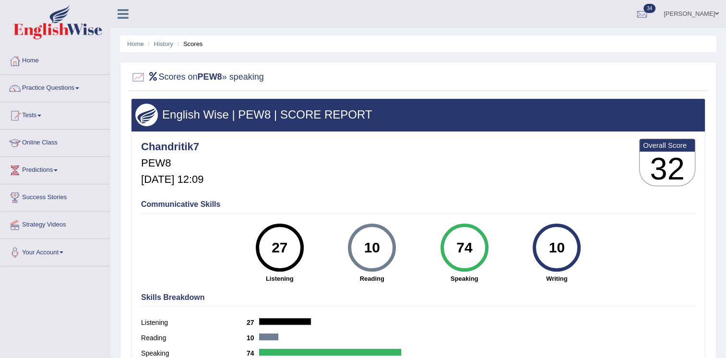
click at [576, 151] on div "Chandritik7 PEW8 Oct 5, 2025, 12:09 Overall Score 32" at bounding box center [418, 164] width 559 height 57
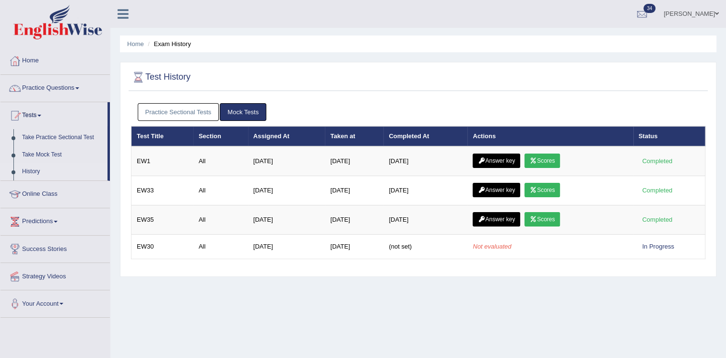
click at [198, 116] on link "Practice Sectional Tests" at bounding box center [179, 112] width 82 height 18
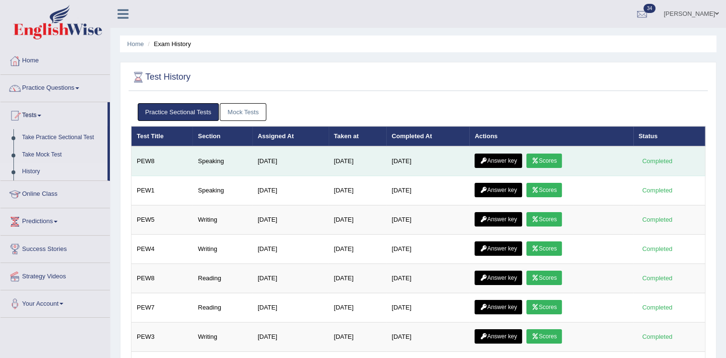
click at [486, 158] on icon at bounding box center [483, 161] width 7 height 6
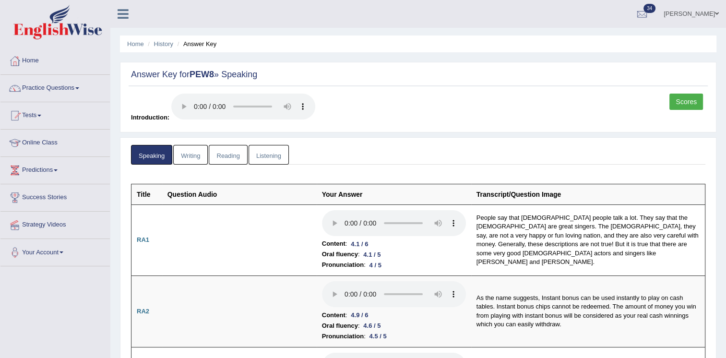
click at [676, 104] on link "Scores" at bounding box center [687, 102] width 34 height 16
click at [132, 47] on link "Home" at bounding box center [135, 43] width 17 height 7
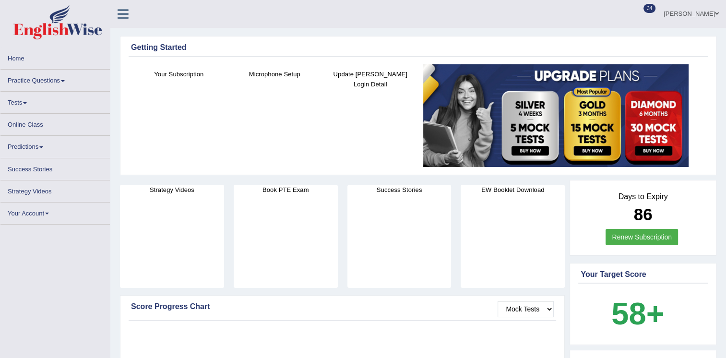
click at [20, 107] on link "Tests" at bounding box center [54, 101] width 109 height 19
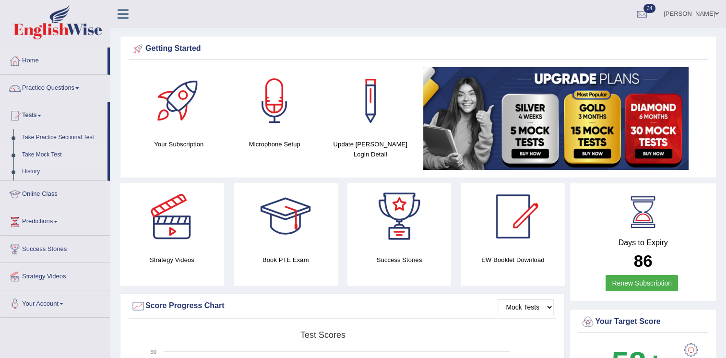
click at [43, 154] on link "Take Mock Test" at bounding box center [63, 154] width 90 height 17
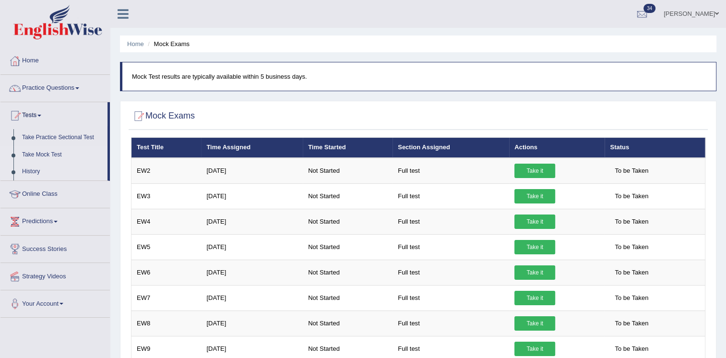
click at [26, 170] on link "History" at bounding box center [63, 171] width 90 height 17
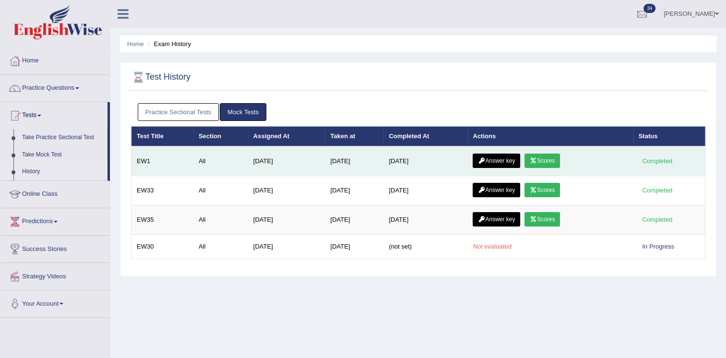
click at [553, 156] on link "Scores" at bounding box center [543, 161] width 36 height 14
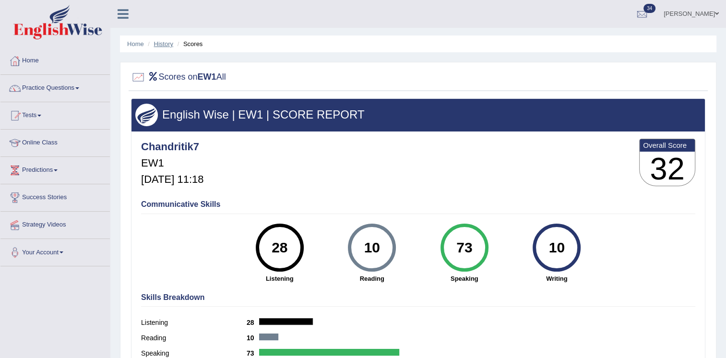
click at [166, 44] on link "History" at bounding box center [163, 43] width 19 height 7
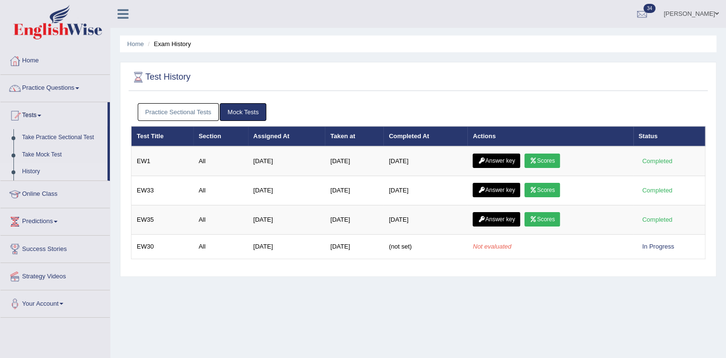
click at [257, 108] on link "Mock Tests" at bounding box center [243, 112] width 47 height 18
click at [175, 110] on link "Practice Sectional Tests" at bounding box center [179, 112] width 82 height 18
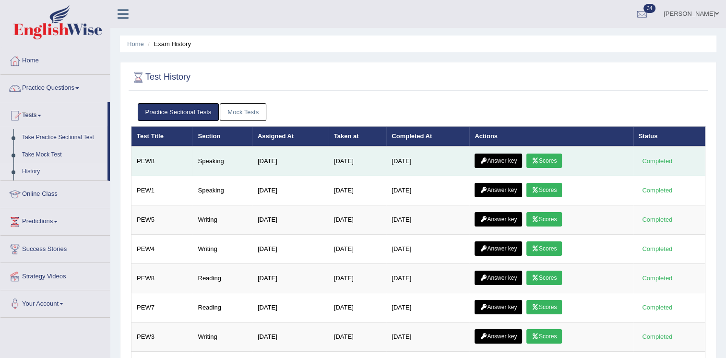
click at [536, 159] on icon at bounding box center [535, 161] width 7 height 6
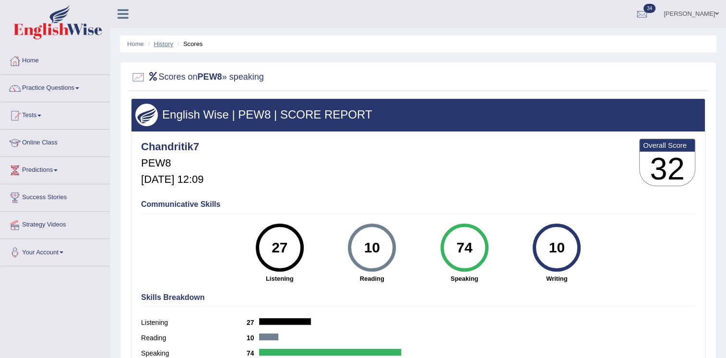
click at [158, 46] on link "History" at bounding box center [163, 43] width 19 height 7
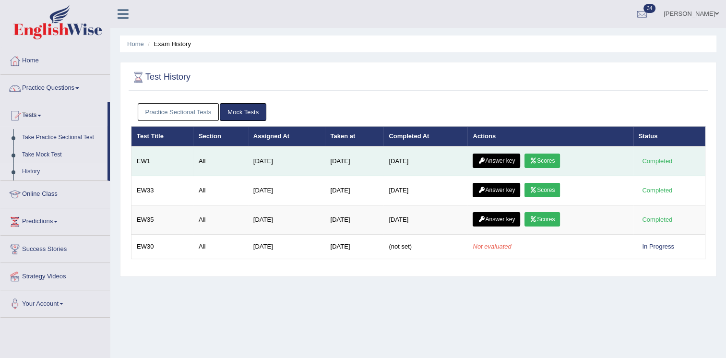
click at [532, 162] on icon at bounding box center [533, 161] width 7 height 6
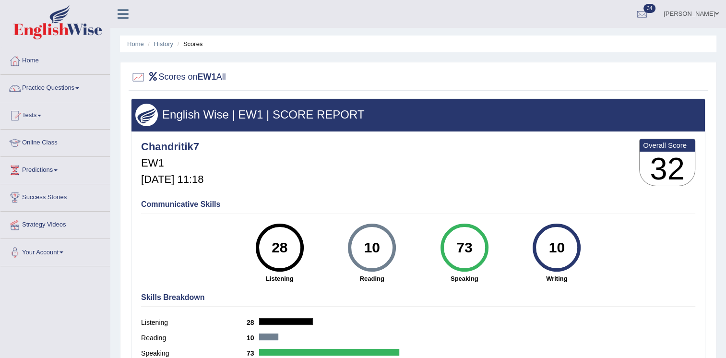
click at [63, 96] on link "Practice Questions" at bounding box center [54, 87] width 109 height 24
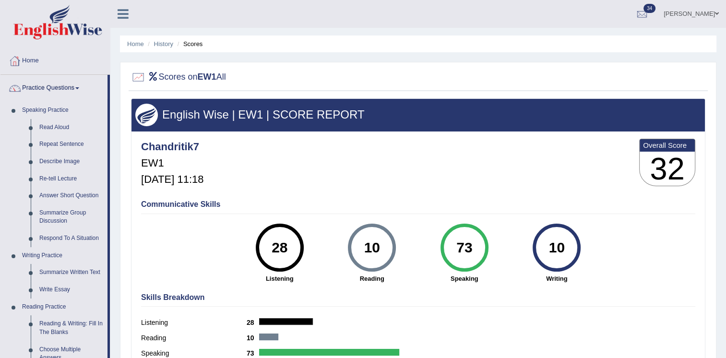
click at [70, 41] on link at bounding box center [55, 23] width 108 height 37
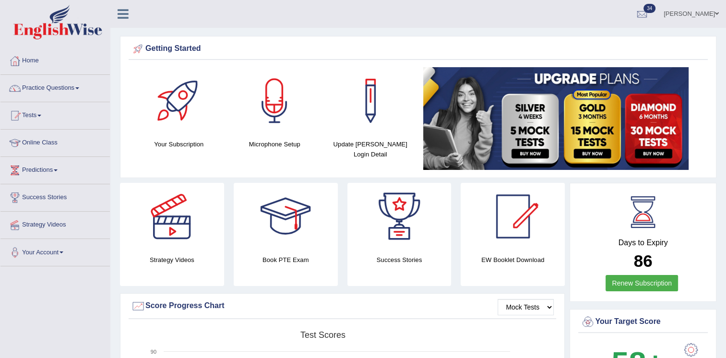
click at [60, 35] on img at bounding box center [57, 22] width 89 height 35
click at [68, 92] on link "Practice Questions" at bounding box center [54, 87] width 109 height 24
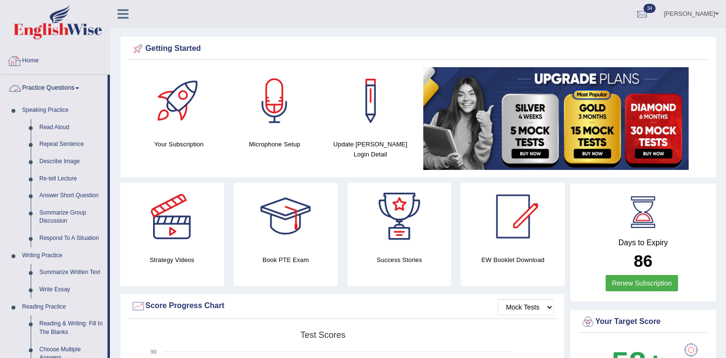
click at [40, 60] on link "Home" at bounding box center [54, 60] width 109 height 24
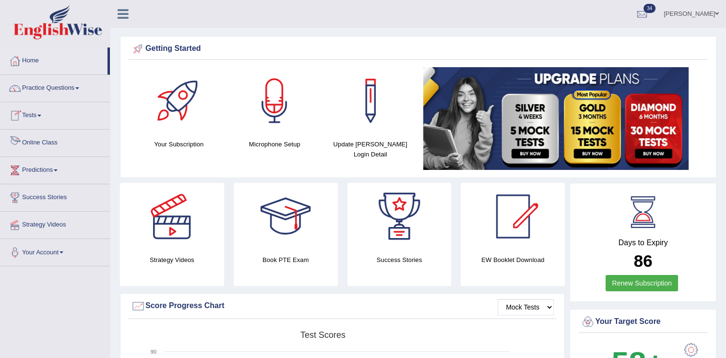
click at [36, 139] on link "Online Class" at bounding box center [54, 142] width 109 height 24
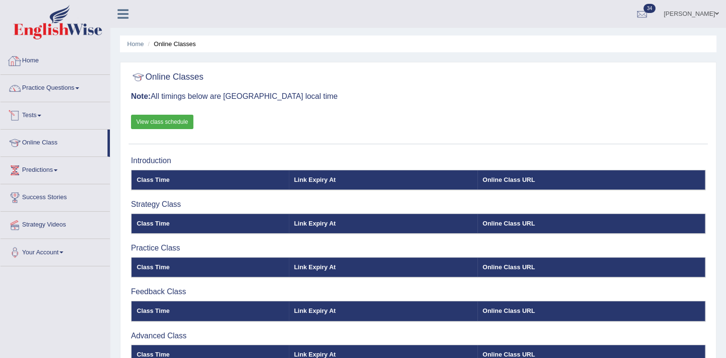
click at [65, 20] on img at bounding box center [57, 22] width 89 height 35
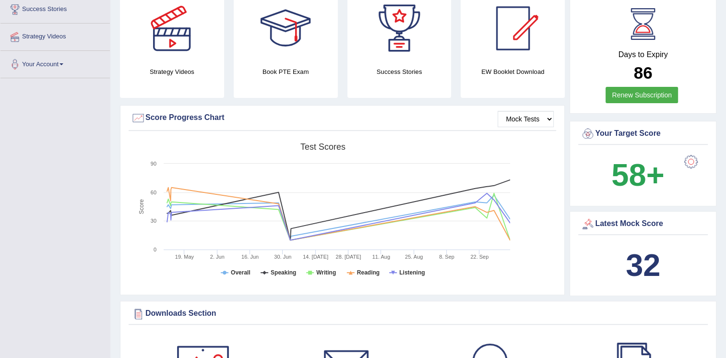
scroll to position [173, 0]
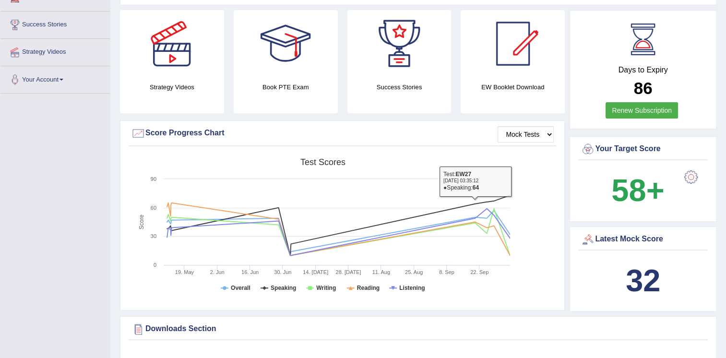
click at [279, 132] on div "Score Progress Chart" at bounding box center [342, 133] width 423 height 14
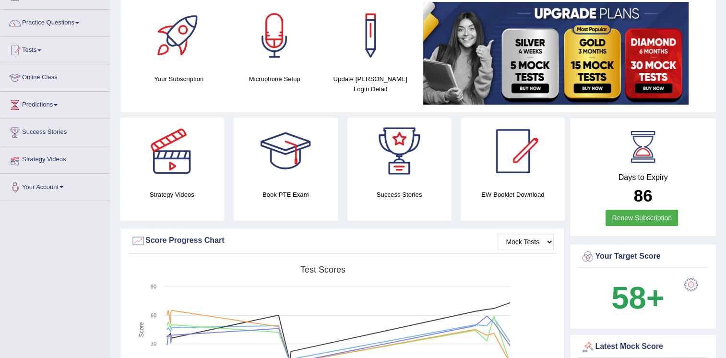
scroll to position [0, 0]
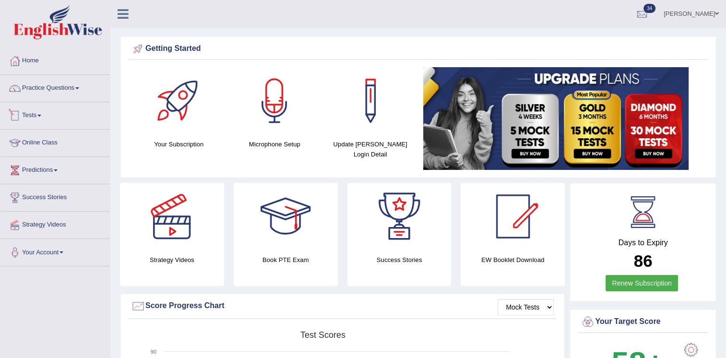
click at [36, 114] on link "Tests" at bounding box center [54, 114] width 109 height 24
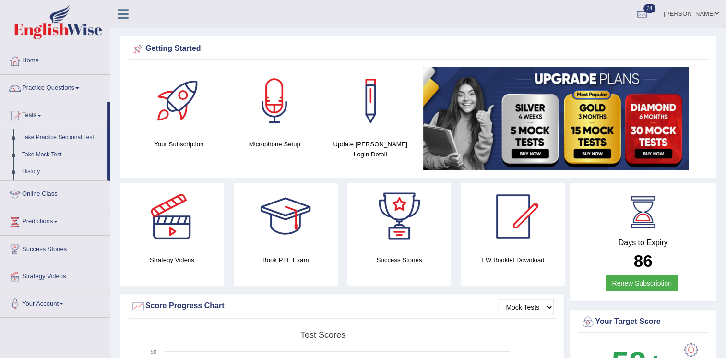
click at [33, 170] on link "History" at bounding box center [63, 171] width 90 height 17
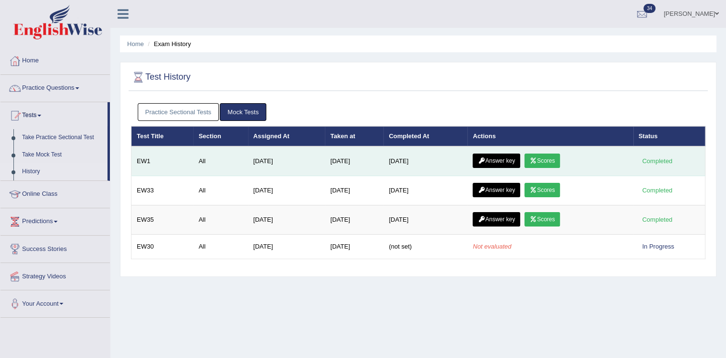
click at [540, 158] on link "Scores" at bounding box center [543, 161] width 36 height 14
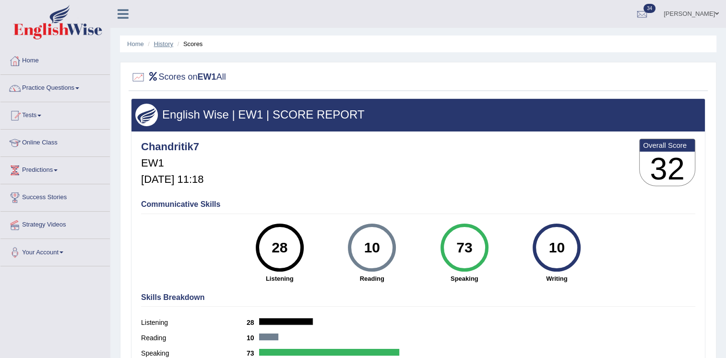
click at [166, 44] on link "History" at bounding box center [163, 43] width 19 height 7
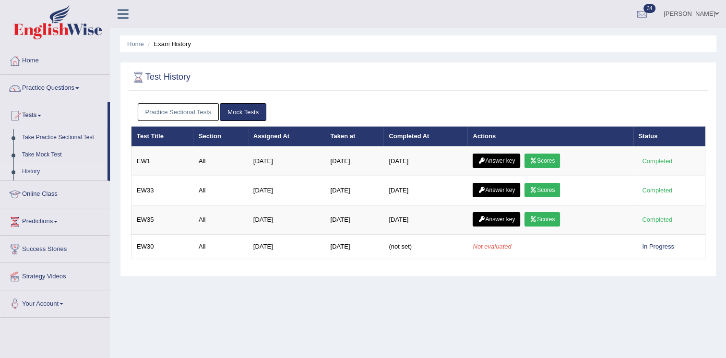
click at [186, 107] on link "Practice Sectional Tests" at bounding box center [179, 112] width 82 height 18
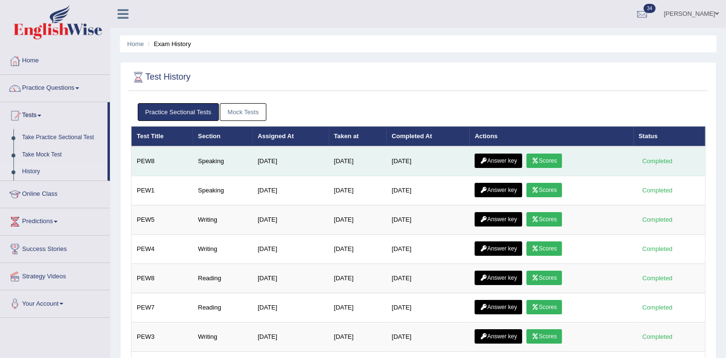
click at [505, 164] on link "Answer key" at bounding box center [499, 161] width 48 height 14
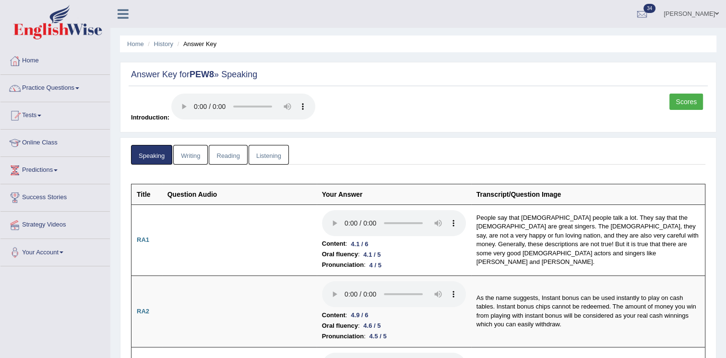
click at [693, 96] on link "Scores" at bounding box center [687, 102] width 34 height 16
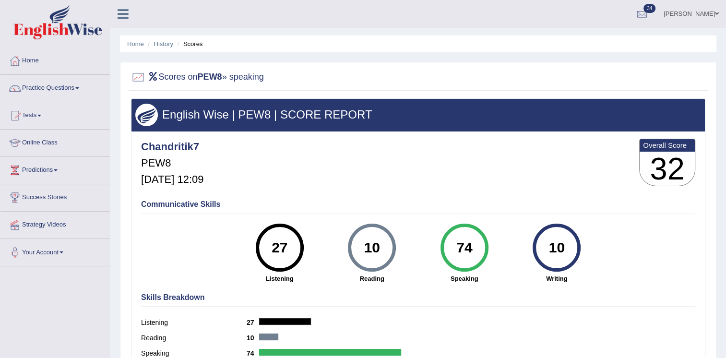
click at [652, 99] on div "English Wise | PEW8 | SCORE REPORT" at bounding box center [419, 115] width 574 height 32
click at [537, 145] on div "Chandritik7 PEW8 Oct 5, 2025, 12:09 Overall Score 32" at bounding box center [418, 164] width 559 height 57
click at [73, 85] on link "Practice Questions" at bounding box center [54, 87] width 109 height 24
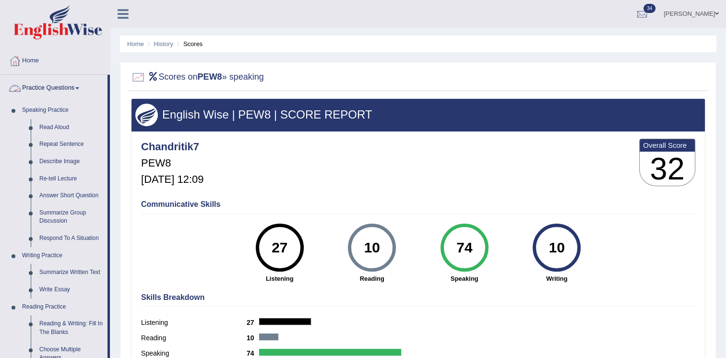
click at [57, 90] on link "Practice Questions" at bounding box center [53, 87] width 107 height 24
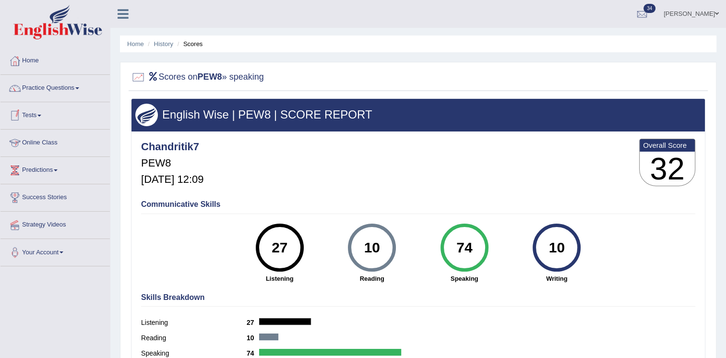
click at [39, 113] on link "Tests" at bounding box center [54, 114] width 109 height 24
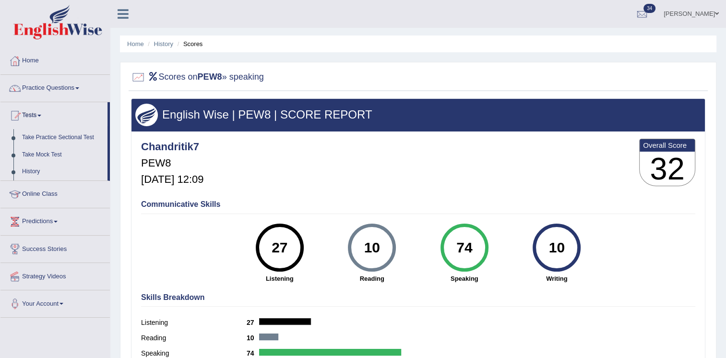
click at [168, 222] on div "Communicative Skills 27 Listening 10 Reading 74 Speaking 10 Writing" at bounding box center [418, 240] width 559 height 91
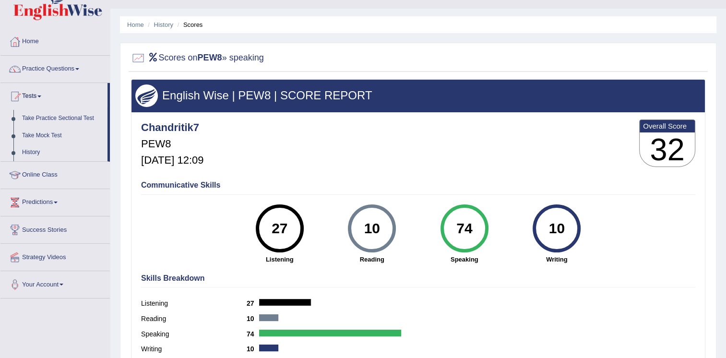
click at [168, 222] on div "Communicative Skills 27 Listening 10 Reading 74 Speaking 10 Writing" at bounding box center [418, 221] width 559 height 91
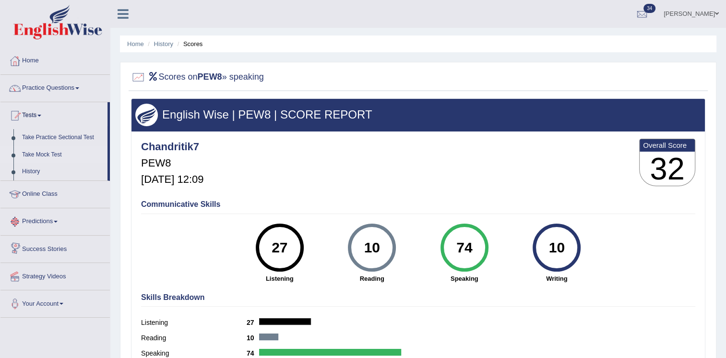
click at [48, 156] on link "Take Mock Test" at bounding box center [63, 154] width 90 height 17
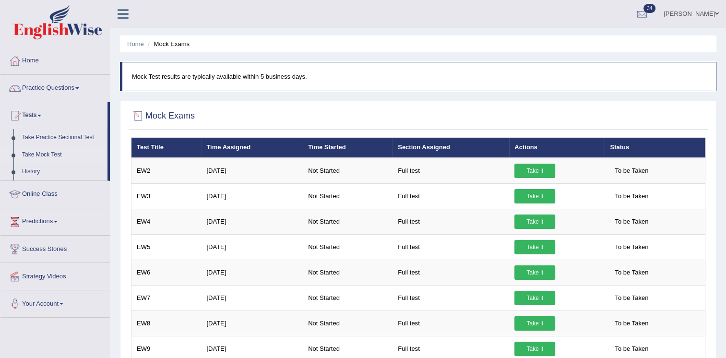
click at [136, 114] on div at bounding box center [138, 116] width 14 height 14
click at [93, 126] on link "Tests" at bounding box center [53, 114] width 107 height 24
